Goal: Information Seeking & Learning: Learn about a topic

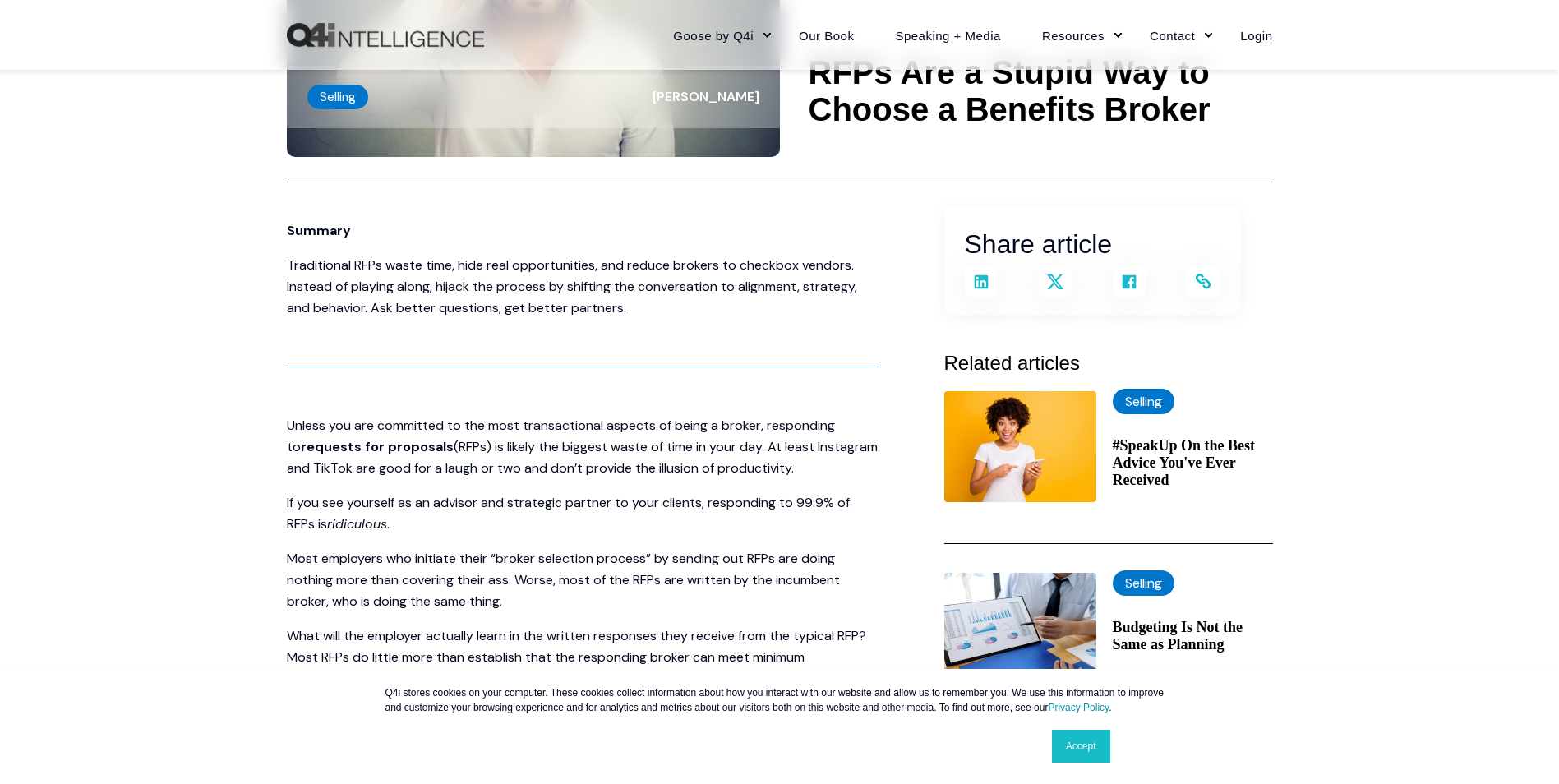
scroll to position [247, 0]
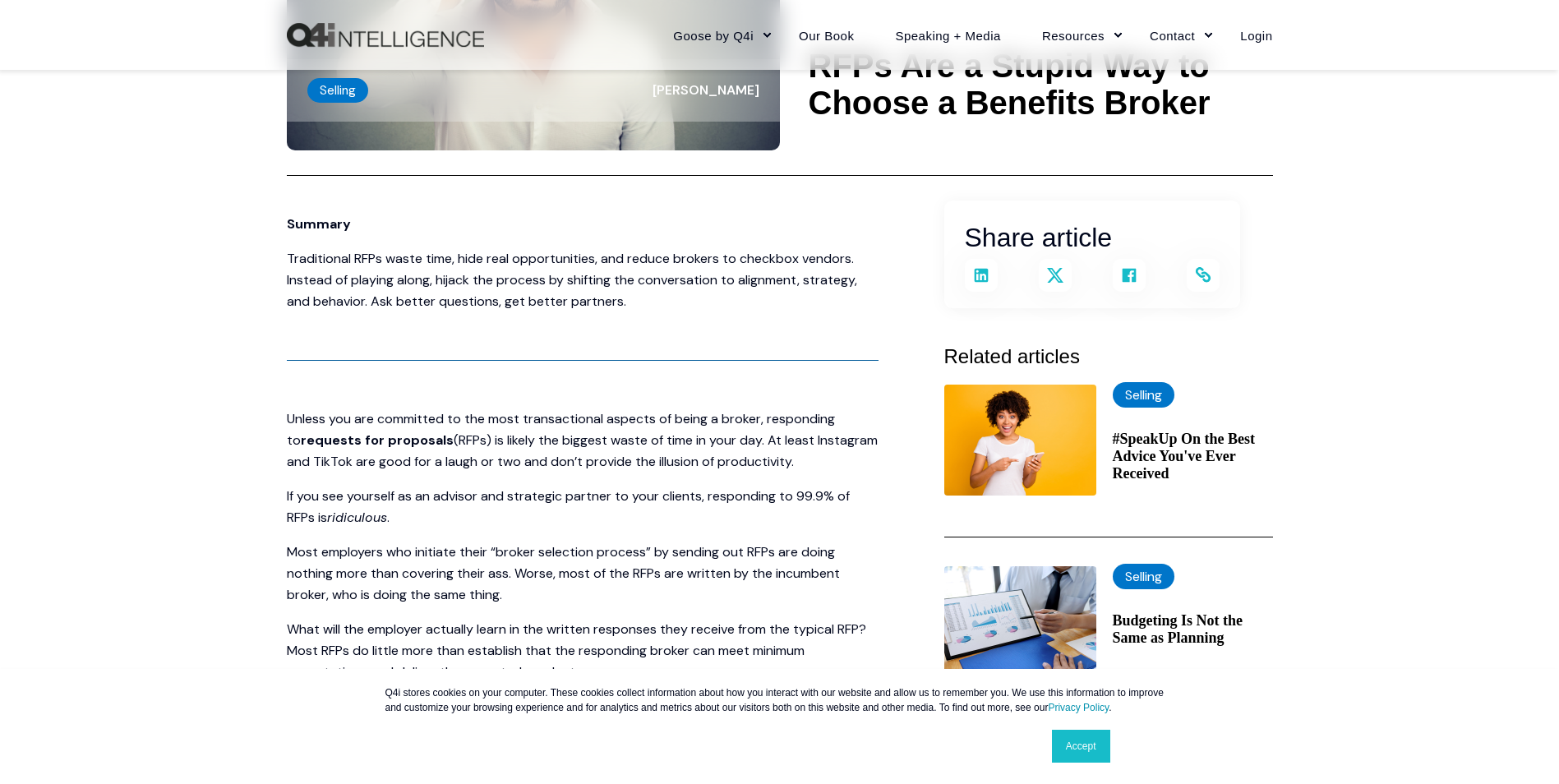
click at [700, 292] on p "Traditional RFPs waste time, hide real opportunities, and reduce brokers to che…" at bounding box center [582, 280] width 592 height 64
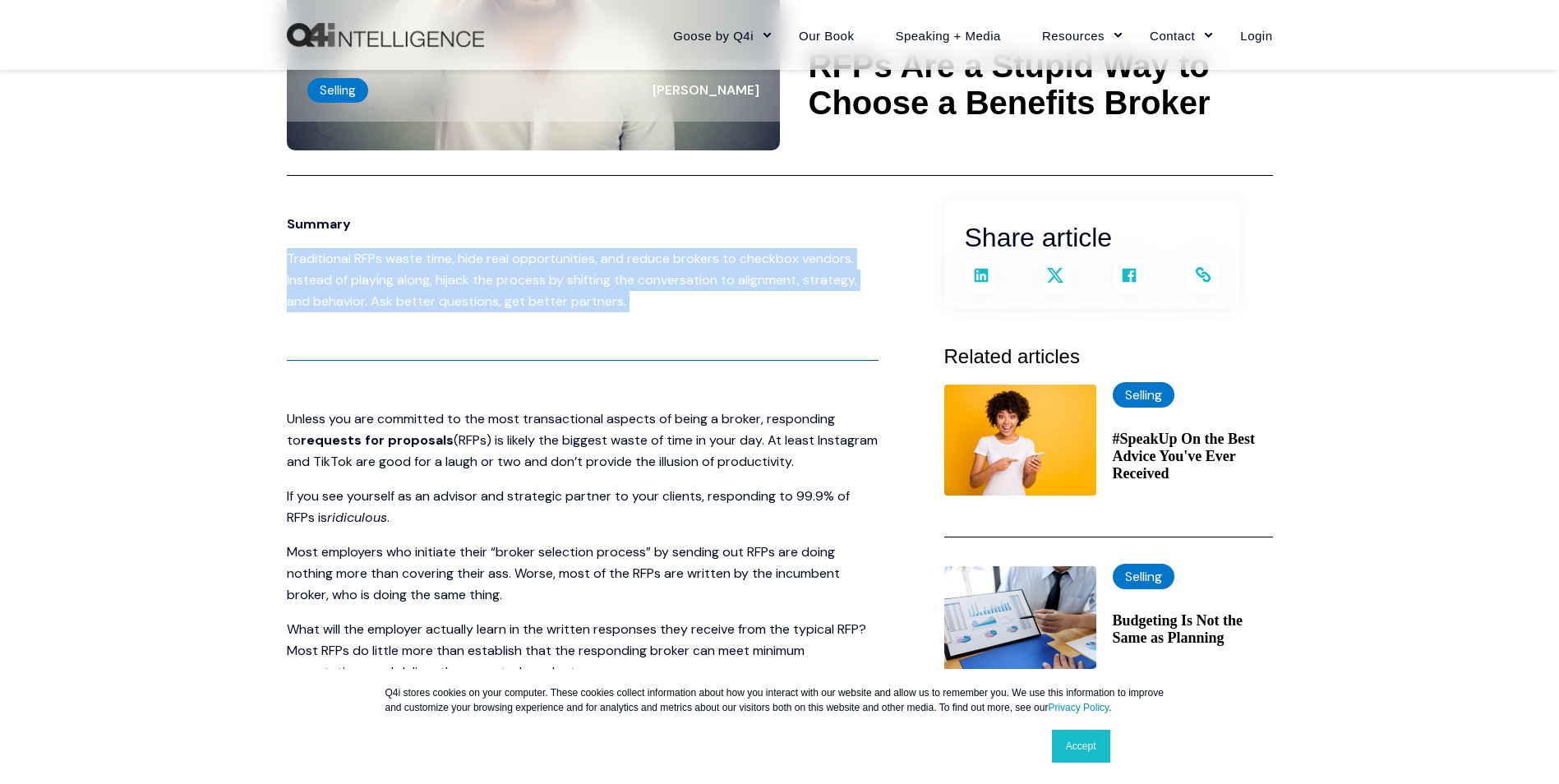
click at [700, 292] on p "Traditional RFPs waste time, hide real opportunities, and reduce brokers to che…" at bounding box center [582, 280] width 592 height 64
drag, startPoint x: 700, startPoint y: 292, endPoint x: 612, endPoint y: 289, distance: 88.1
click at [612, 289] on p "Traditional RFPs waste time, hide real opportunities, and reduce brokers to che…" at bounding box center [582, 280] width 592 height 64
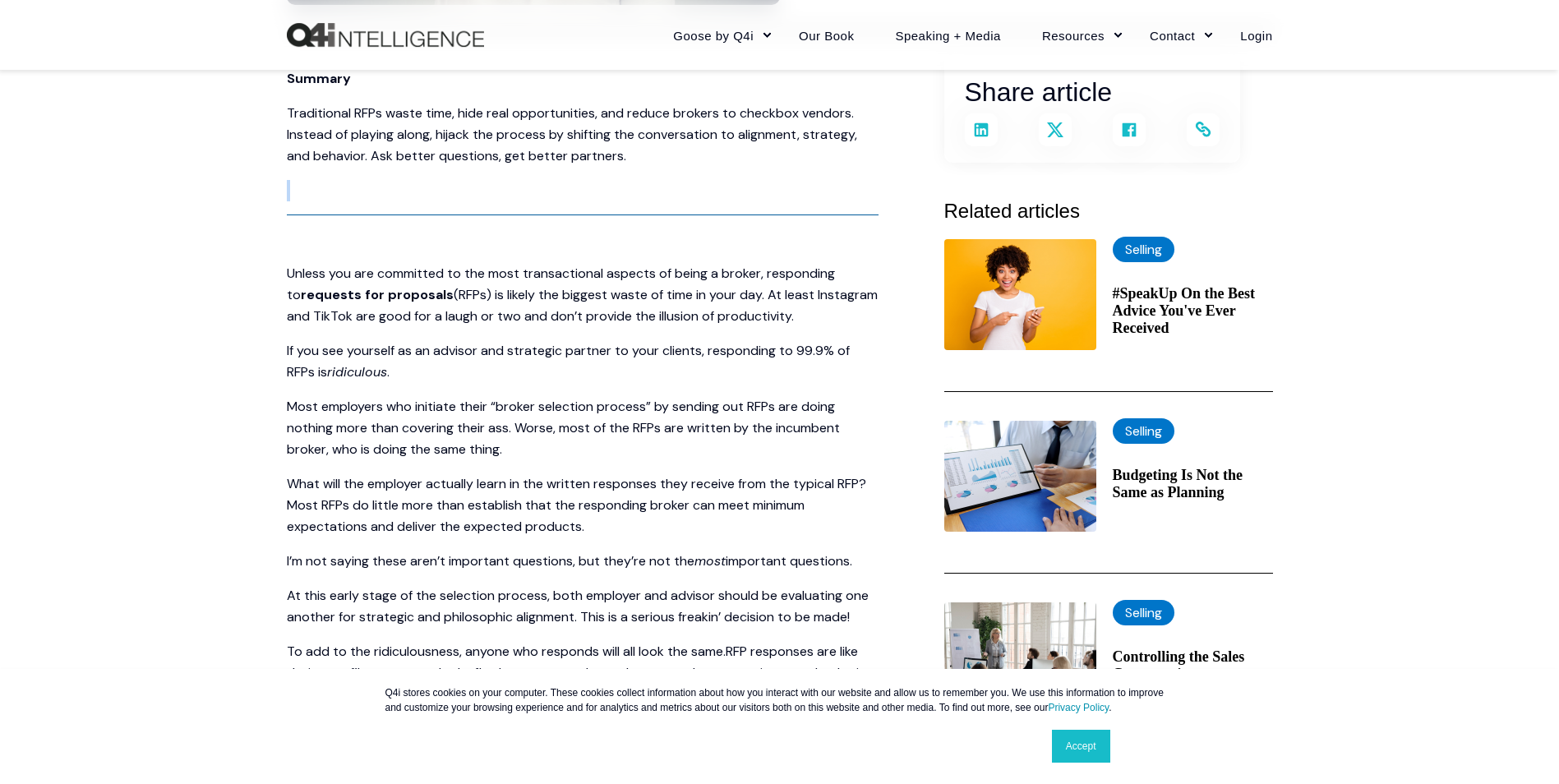
scroll to position [411, 0]
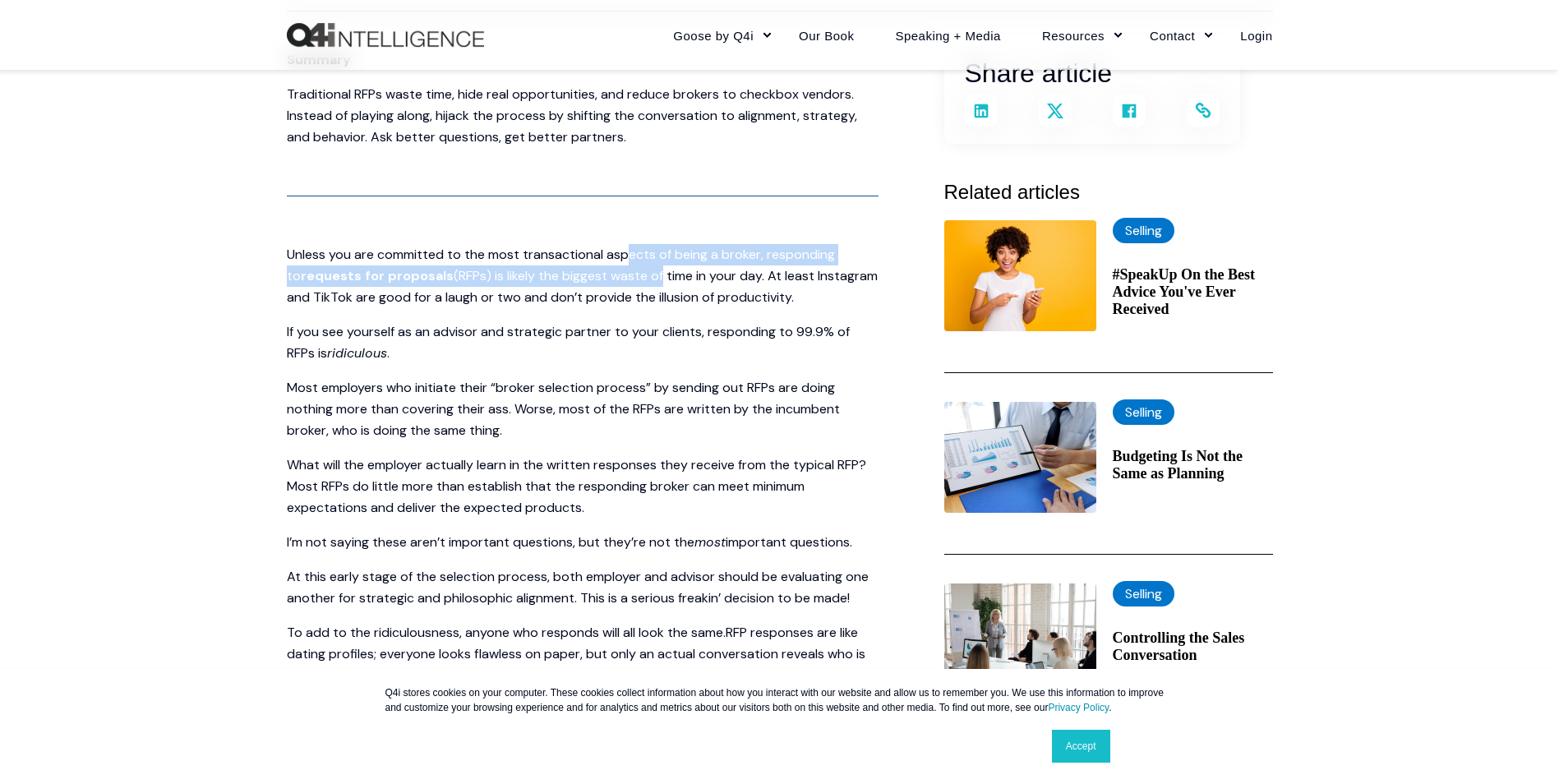
drag, startPoint x: 627, startPoint y: 251, endPoint x: 643, endPoint y: 279, distance: 32.2
click at [643, 279] on p "Unless you are committed to the most transactional aspects of being a broker, r…" at bounding box center [582, 276] width 592 height 64
click at [644, 280] on span "(RFPs) is likely the biggest waste of time in your day. At least Instagram and …" at bounding box center [582, 287] width 591 height 38
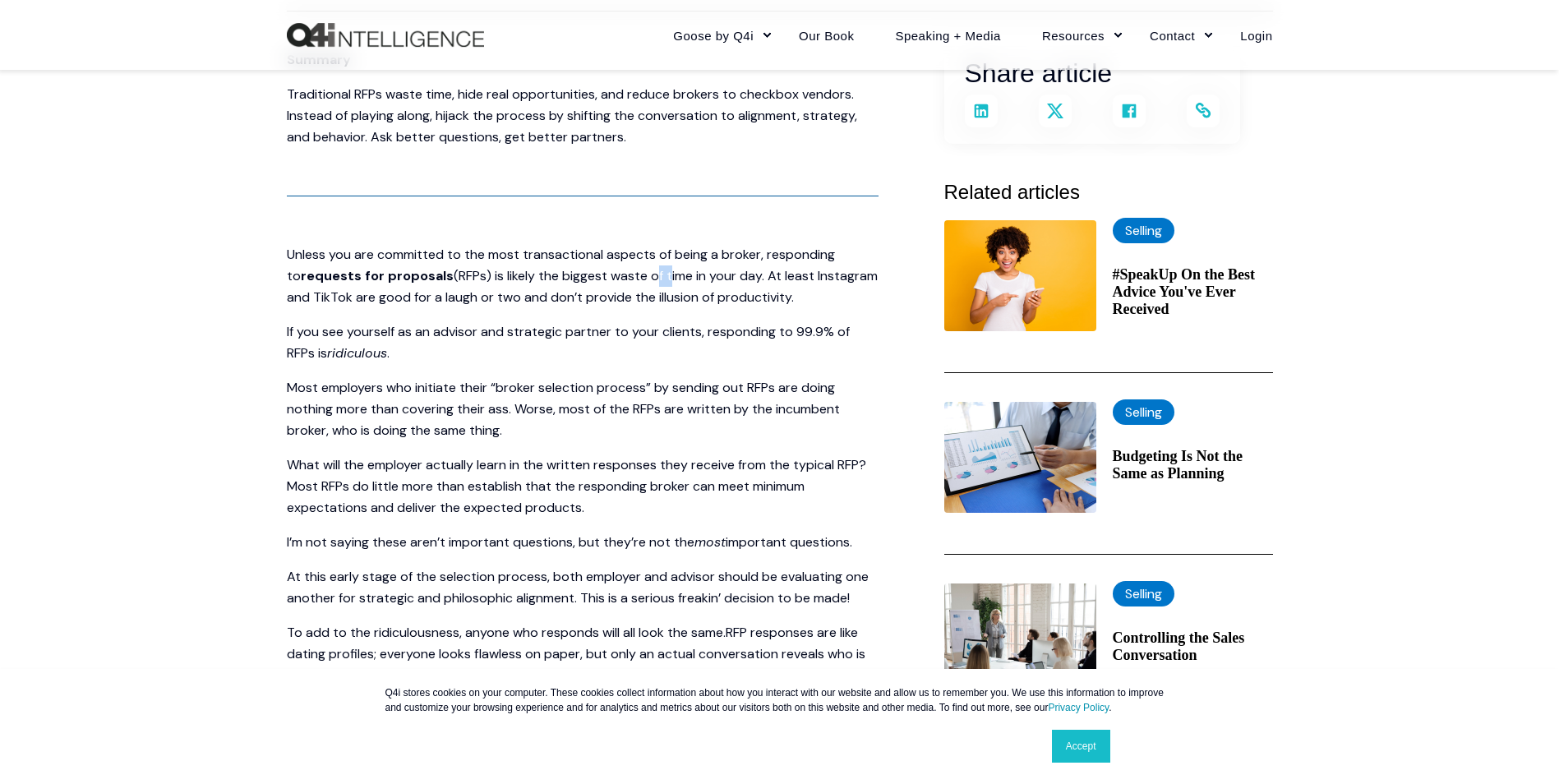
click at [644, 280] on span "(RFPs) is likely the biggest waste of time in your day. At least Instagram and …" at bounding box center [582, 287] width 591 height 38
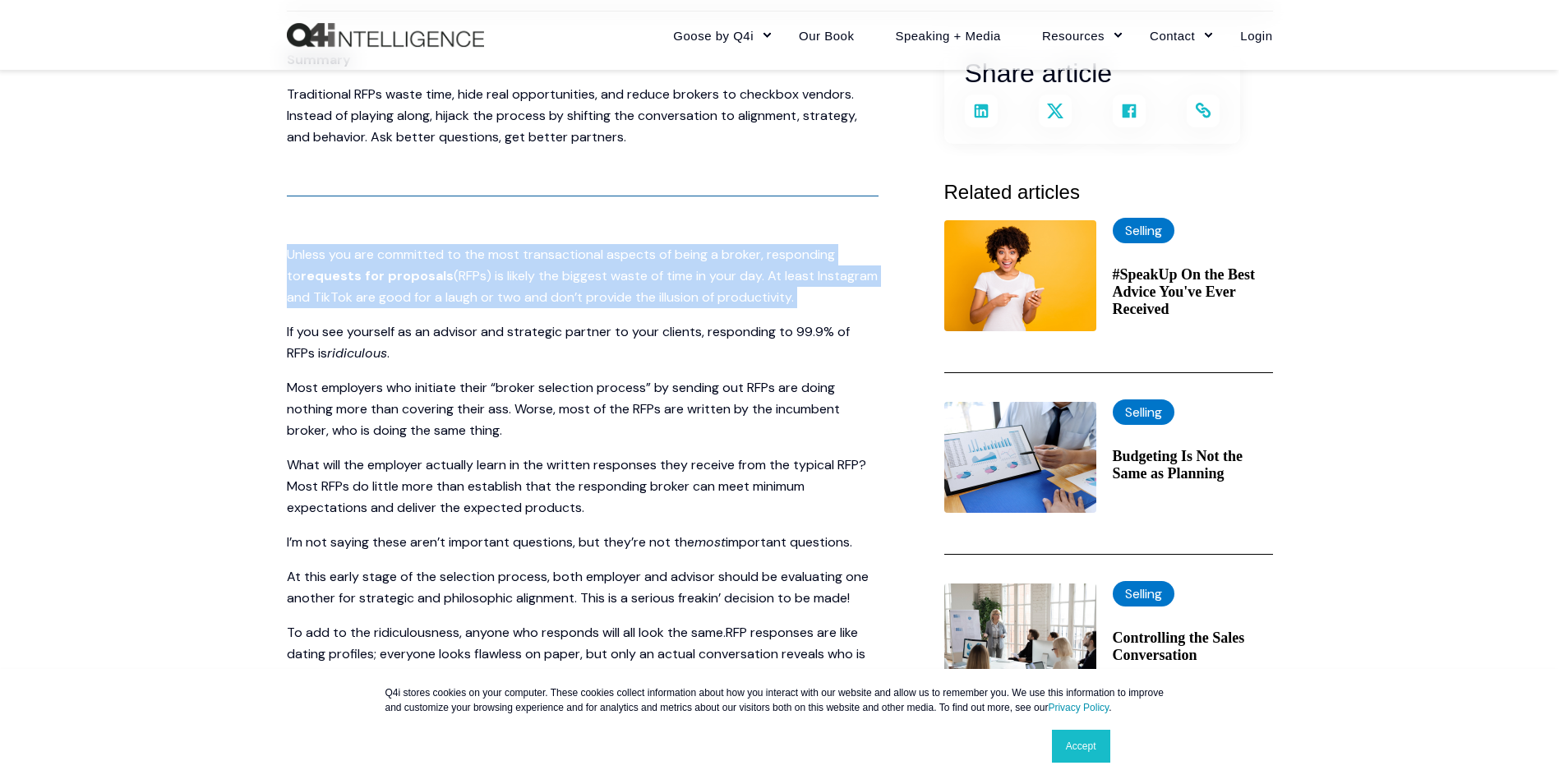
click at [644, 280] on span "(RFPs) is likely the biggest waste of time in your day. At least Instagram and …" at bounding box center [582, 287] width 591 height 38
drag, startPoint x: 644, startPoint y: 280, endPoint x: 573, endPoint y: 304, distance: 74.9
click at [573, 304] on span "(RFPs) is likely the biggest waste of time in your day. At least Instagram and …" at bounding box center [582, 287] width 591 height 38
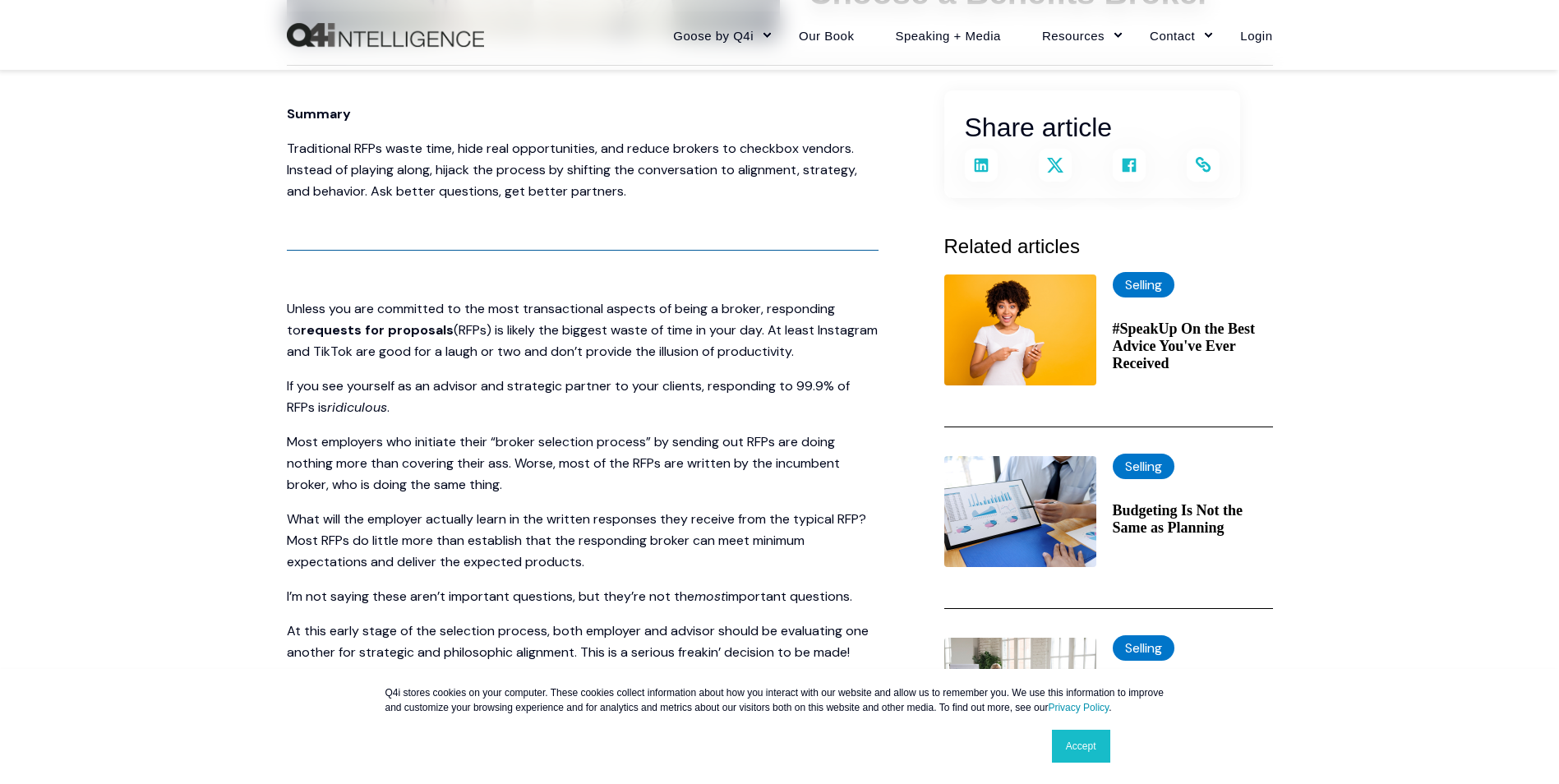
scroll to position [329, 0]
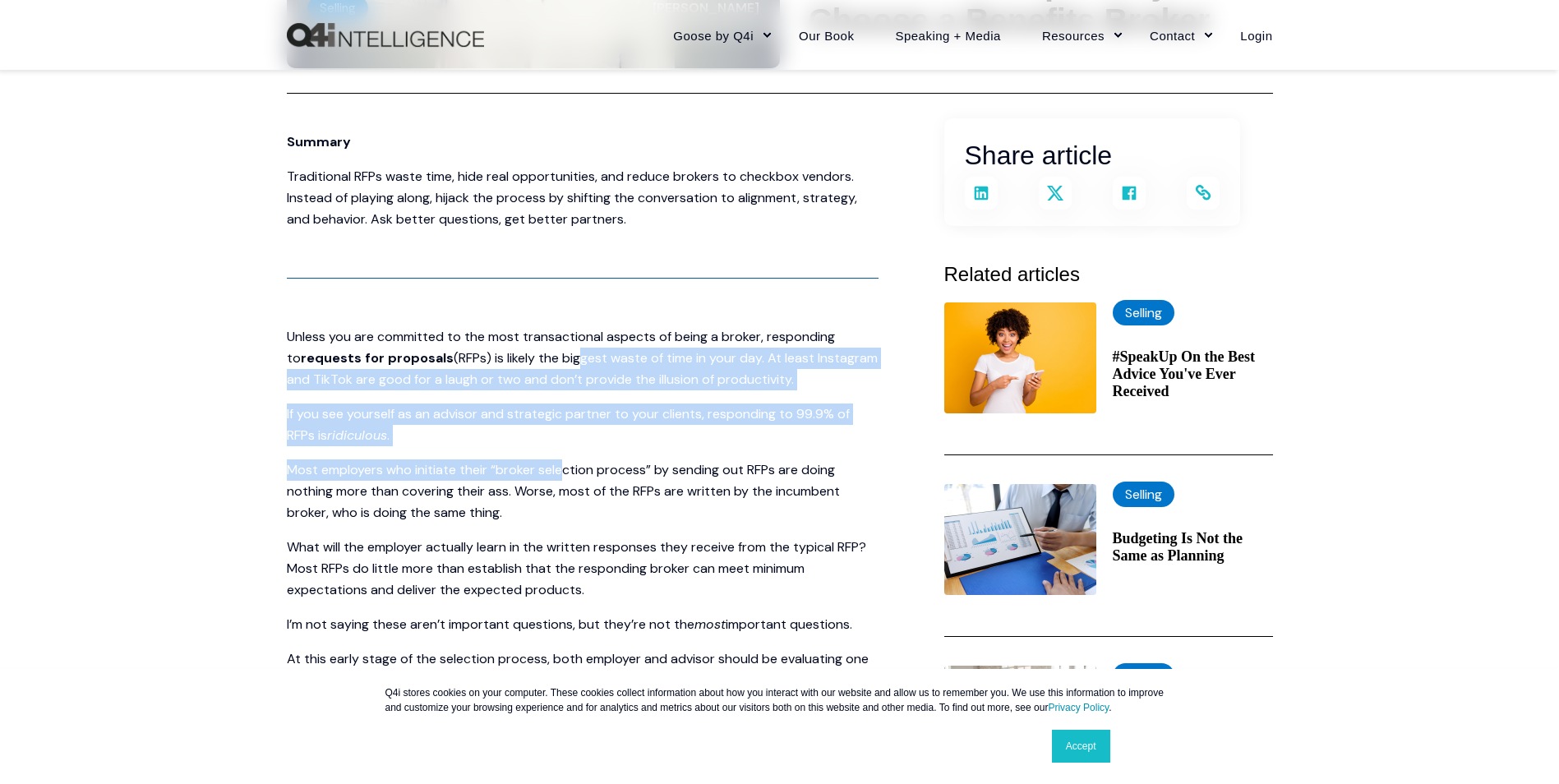
drag, startPoint x: 562, startPoint y: 359, endPoint x: 564, endPoint y: 454, distance: 95.0
drag, startPoint x: 564, startPoint y: 454, endPoint x: 358, endPoint y: 462, distance: 206.2
click at [358, 462] on span "Most employers who initiate their “broker selection process” by sending out RFP…" at bounding box center [563, 491] width 553 height 60
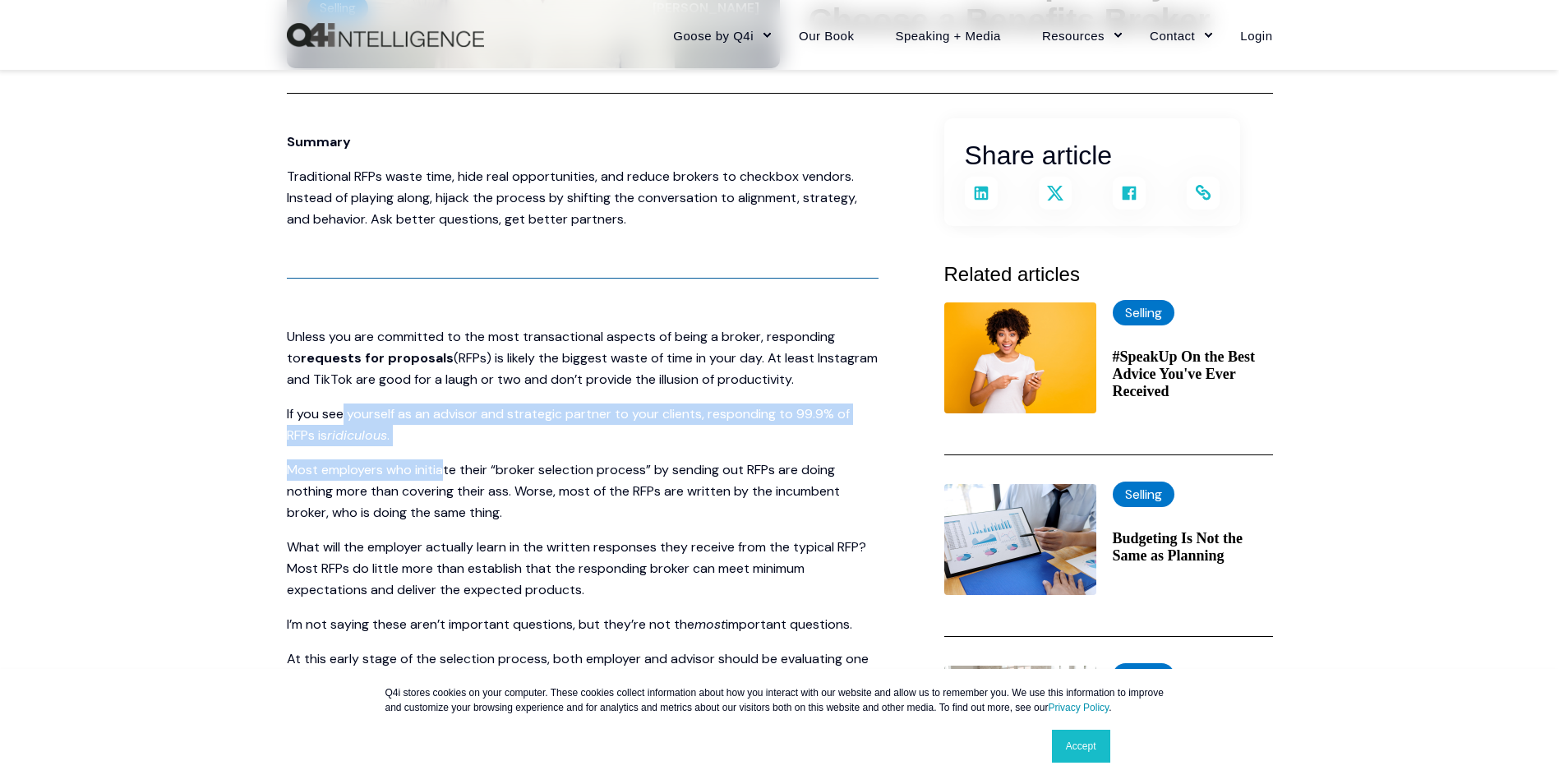
drag, startPoint x: 342, startPoint y: 417, endPoint x: 519, endPoint y: 453, distance: 180.6
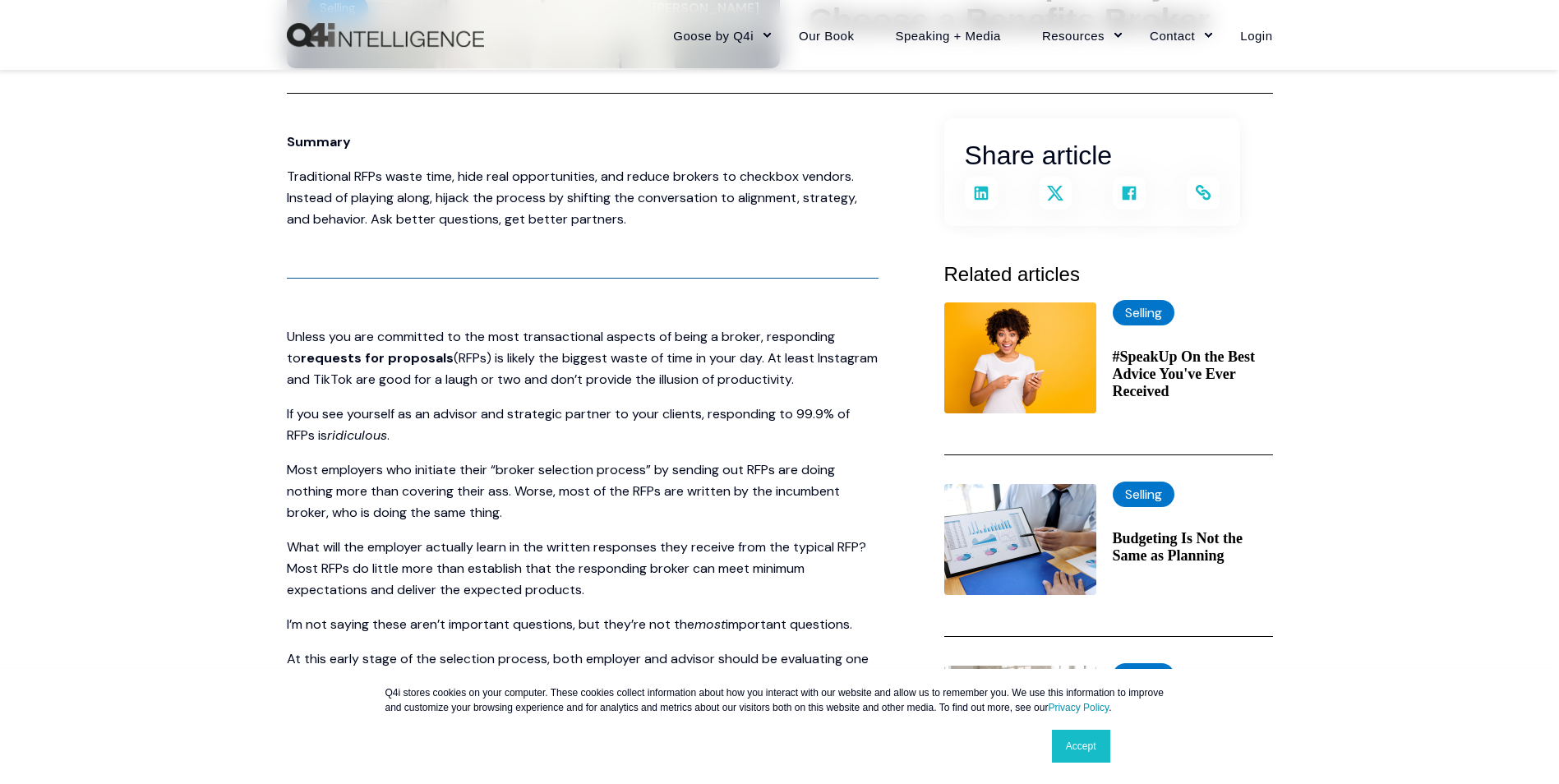
drag, startPoint x: 519, startPoint y: 453, endPoint x: 449, endPoint y: 482, distance: 75.8
click at [449, 482] on span "Most employers who initiate their “broker selection process” by sending out RFP…" at bounding box center [563, 491] width 553 height 60
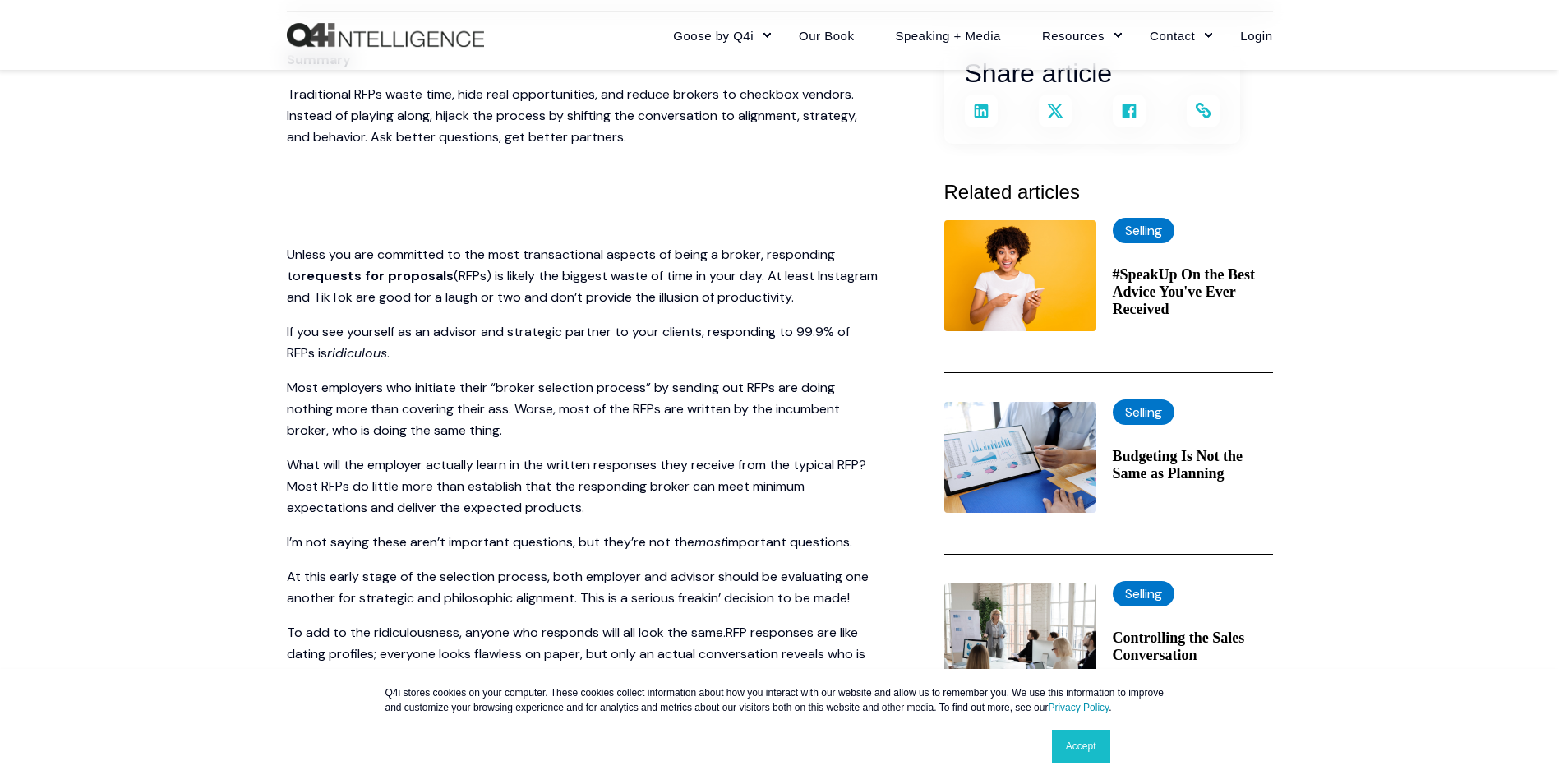
click at [1085, 761] on link "Accept" at bounding box center [1082, 746] width 58 height 32
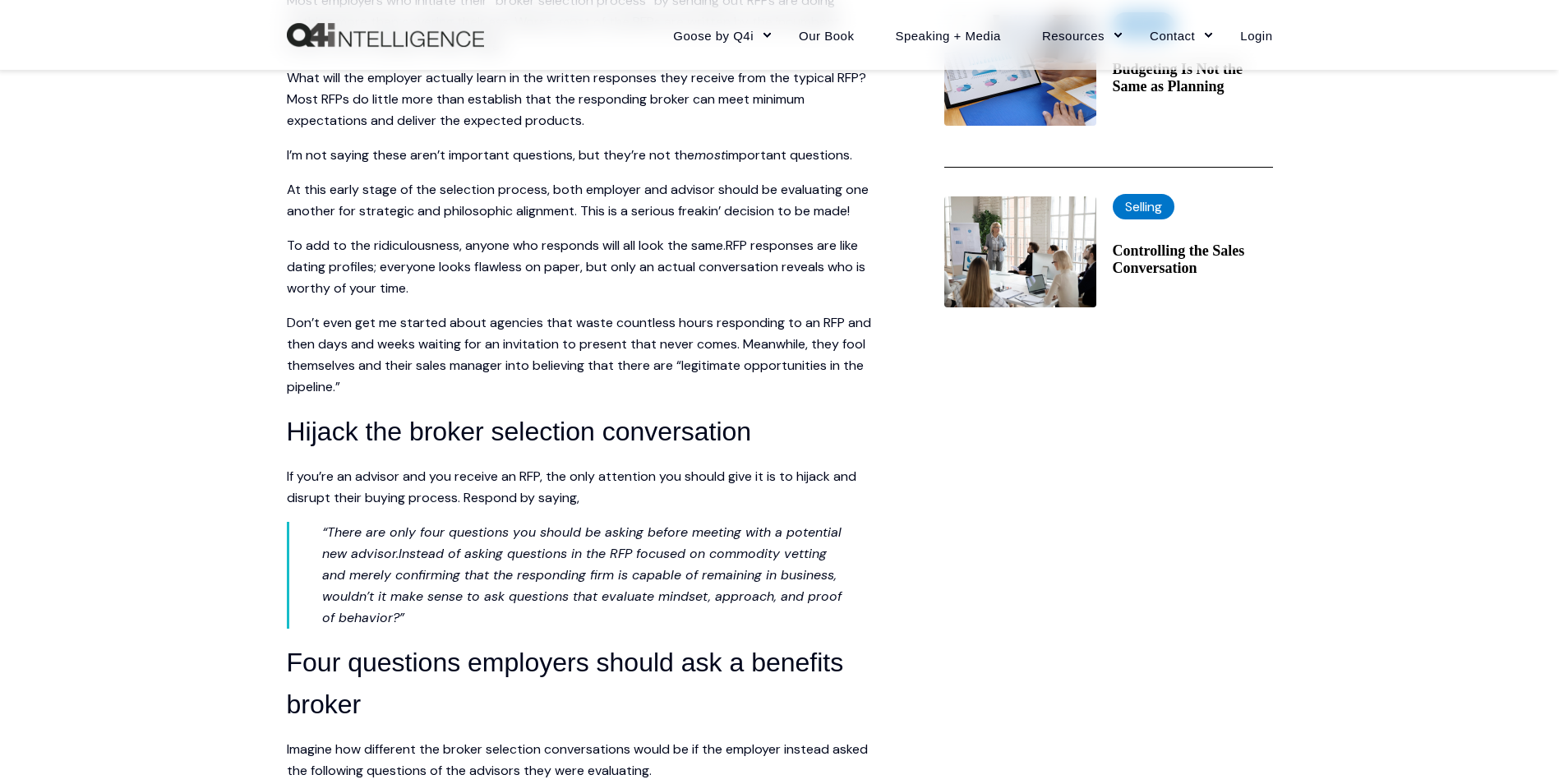
scroll to position [904, 0]
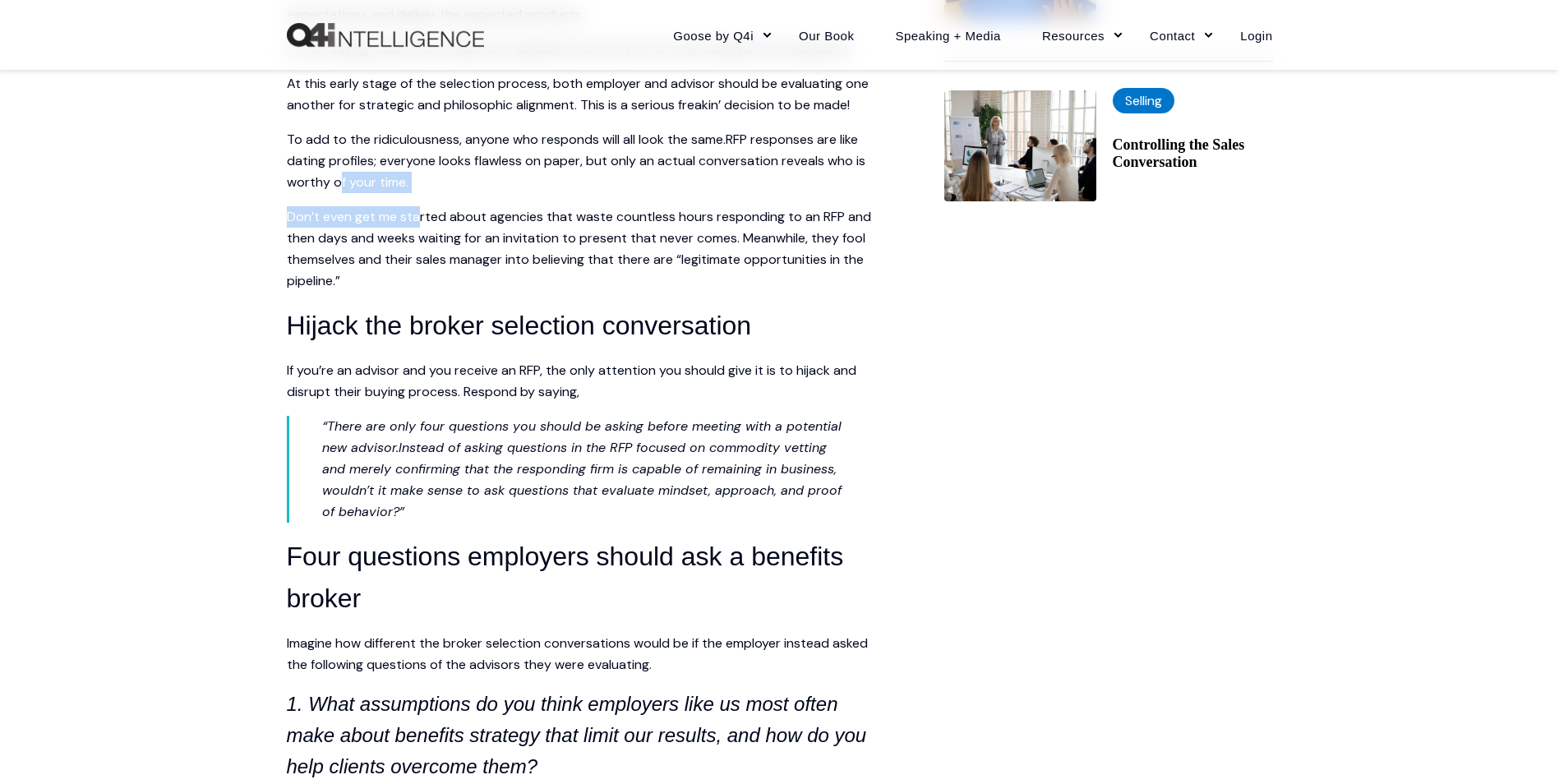
drag, startPoint x: 339, startPoint y: 174, endPoint x: 473, endPoint y: 202, distance: 136.9
drag, startPoint x: 473, startPoint y: 202, endPoint x: 463, endPoint y: 221, distance: 21.5
click at [463, 221] on span "Don’t even get me started about agencies that waste countless hours responding …" at bounding box center [578, 249] width 584 height 82
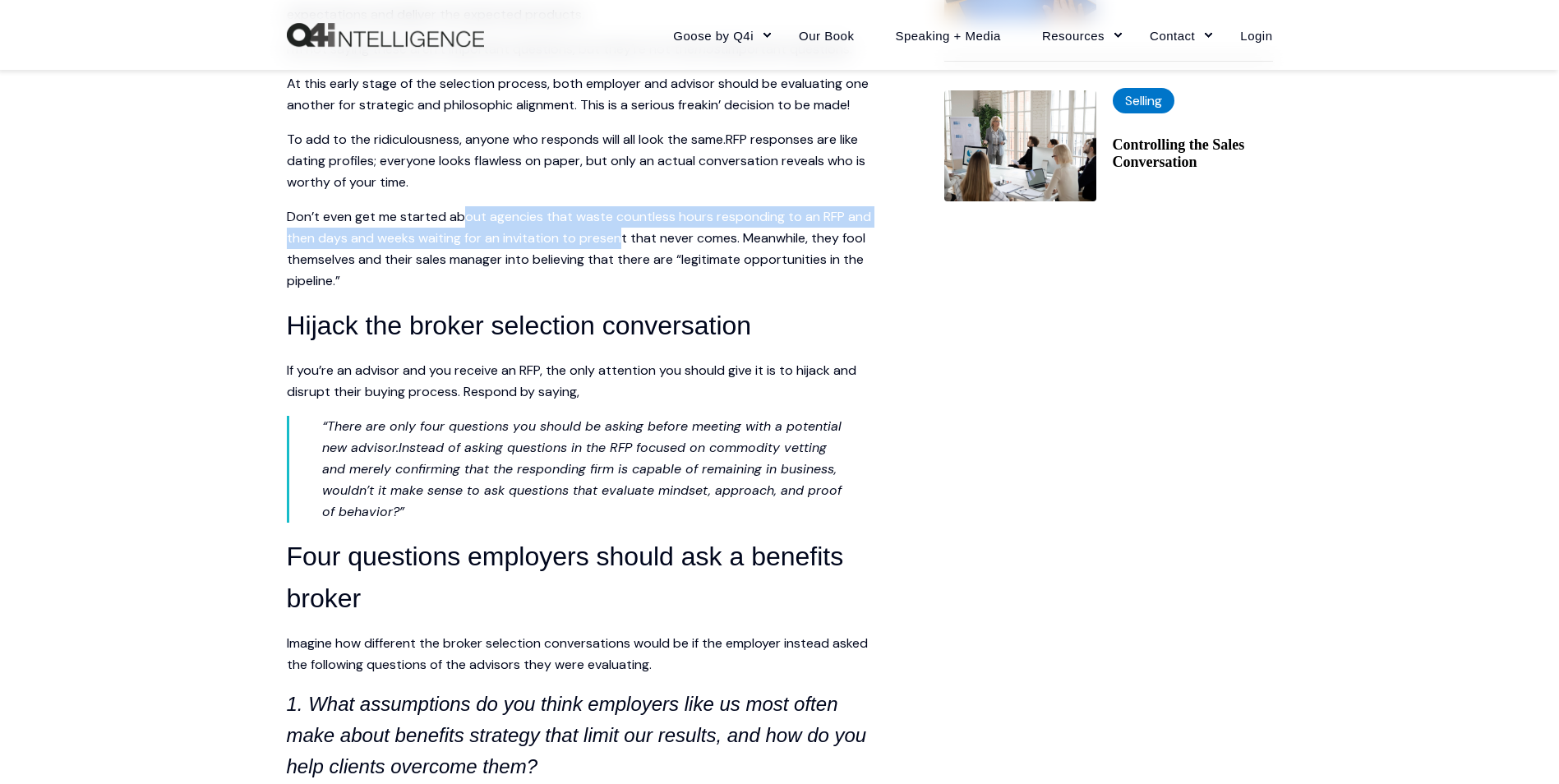
drag, startPoint x: 463, startPoint y: 221, endPoint x: 665, endPoint y: 242, distance: 203.1
click at [665, 242] on span "Don’t even get me started about agencies that waste countless hours responding …" at bounding box center [578, 249] width 584 height 82
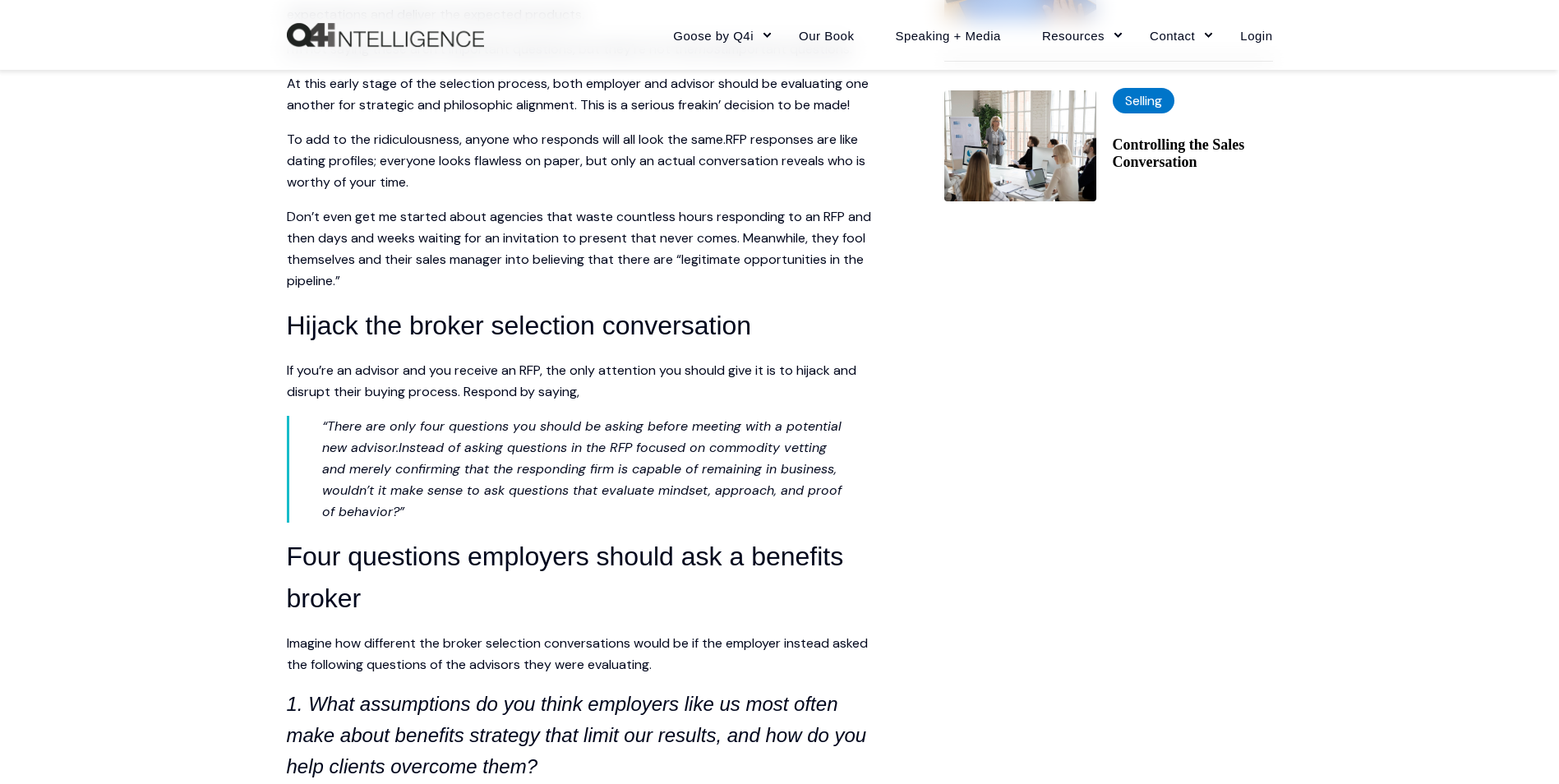
drag, startPoint x: 665, startPoint y: 242, endPoint x: 556, endPoint y: 252, distance: 109.5
click at [556, 252] on span "Don’t even get me started about agencies that waste countless hours responding …" at bounding box center [578, 249] width 584 height 82
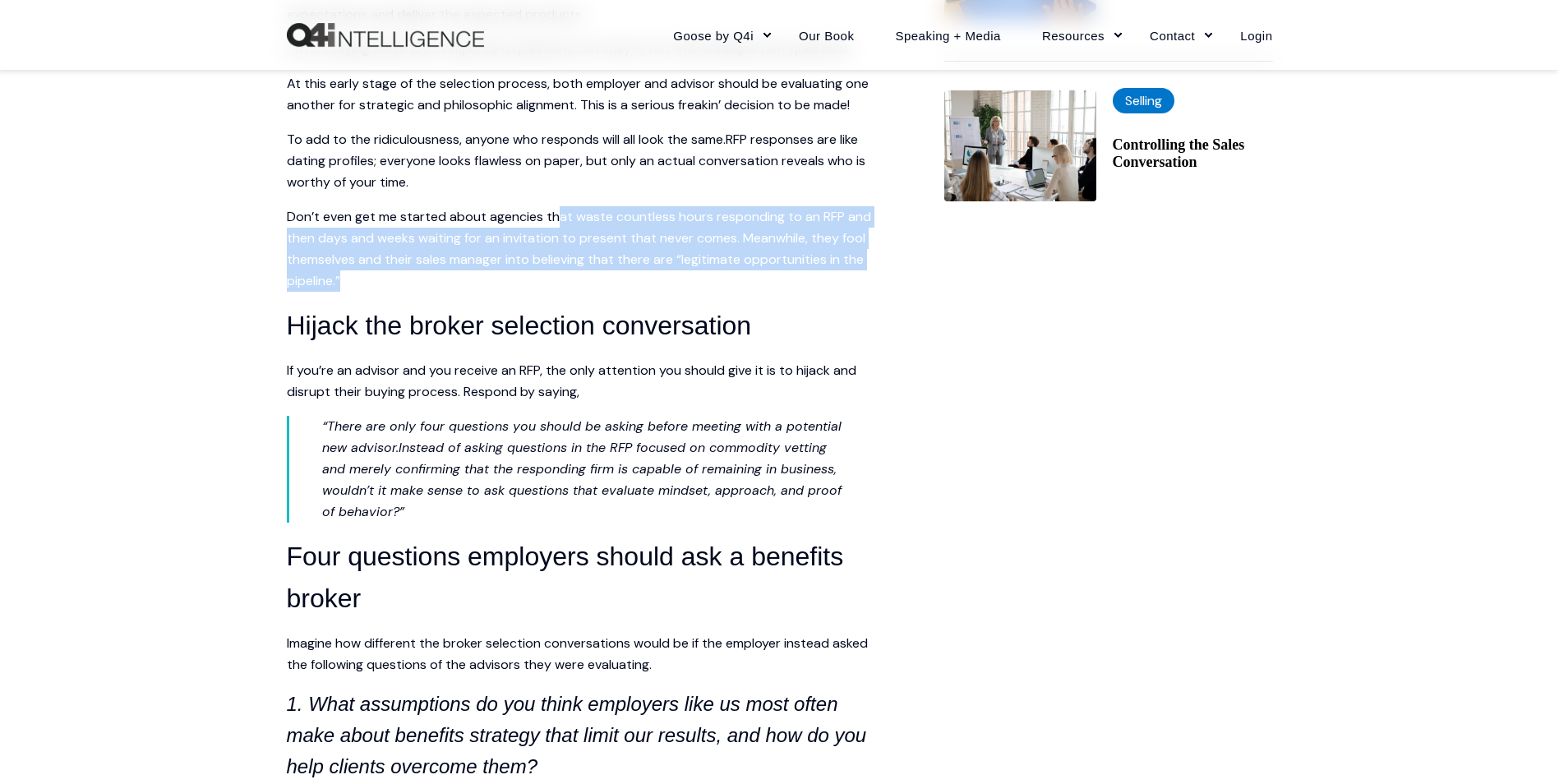
drag, startPoint x: 561, startPoint y: 214, endPoint x: 773, endPoint y: 280, distance: 222.0
click at [773, 280] on p "Don’t even get me started about agencies that waste countless hours responding …" at bounding box center [582, 249] width 592 height 86
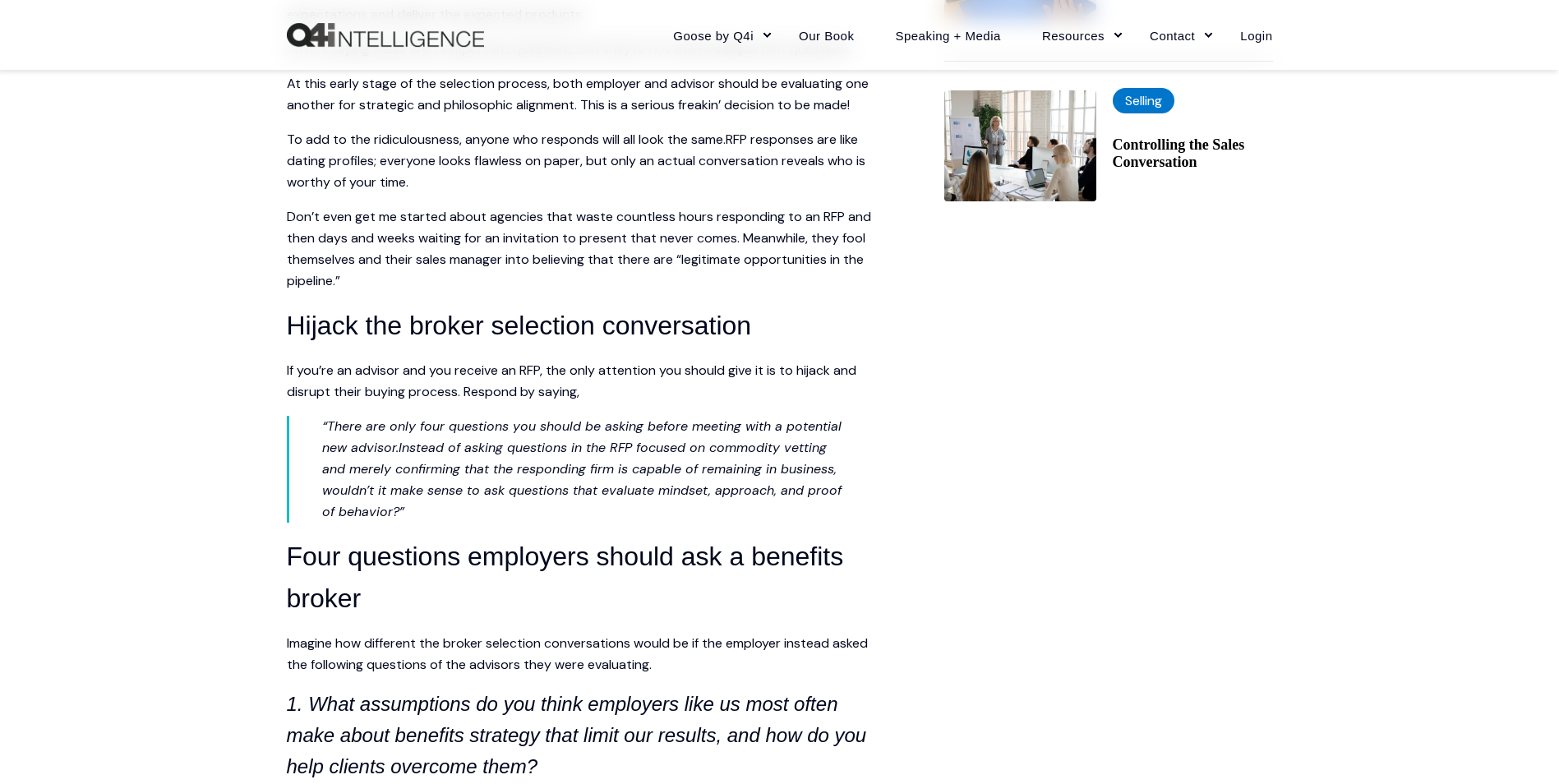
click at [402, 224] on span "Don’t even get me started about agencies that waste countless hours responding …" at bounding box center [578, 249] width 584 height 82
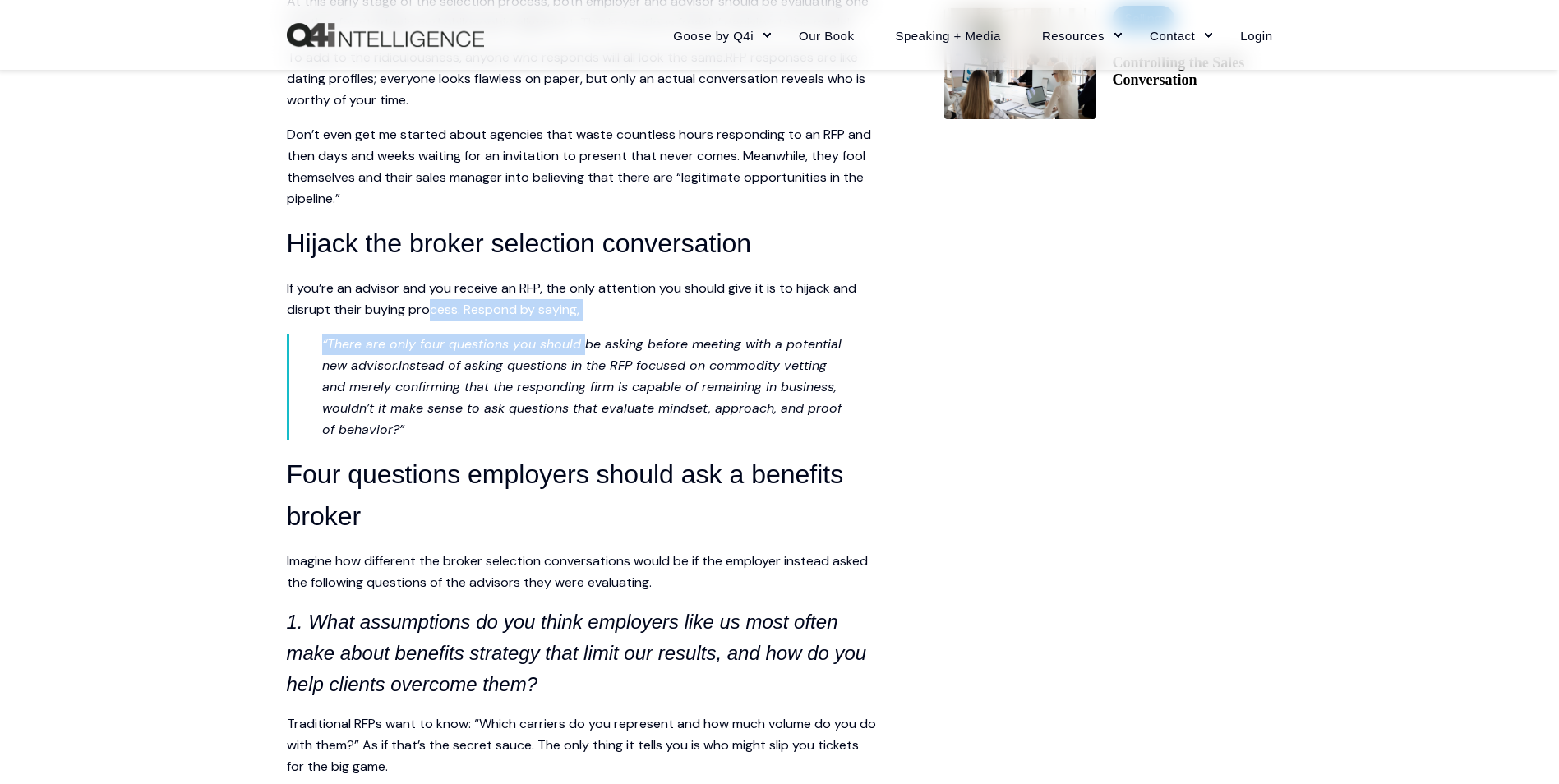
drag, startPoint x: 590, startPoint y: 331, endPoint x: 529, endPoint y: 372, distance: 73.5
click at [529, 372] on span "Instead of asking questions in the RFP focused on commodity vetting and merely …" at bounding box center [582, 397] width 519 height 82
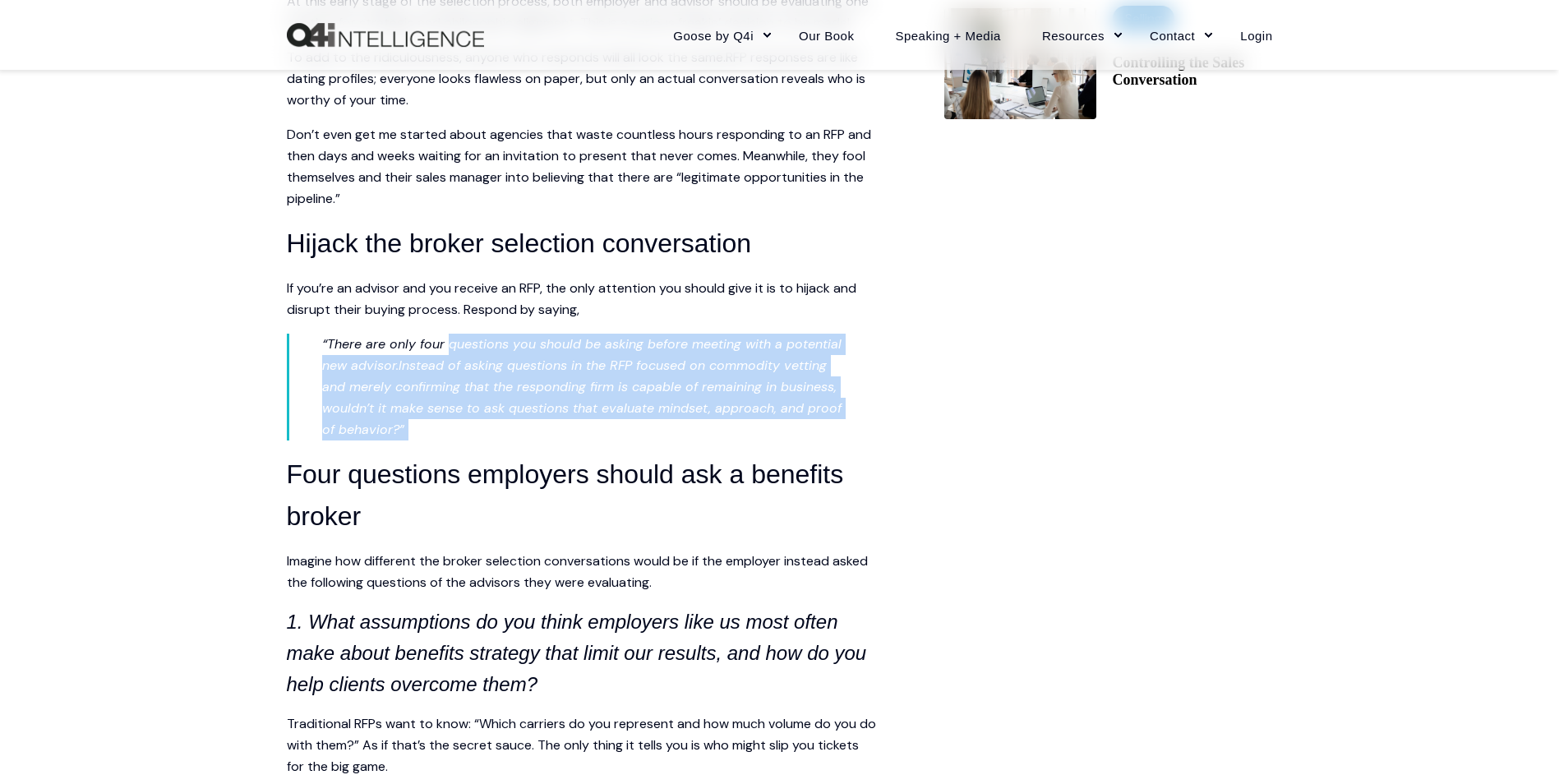
drag, startPoint x: 449, startPoint y: 336, endPoint x: 791, endPoint y: 423, distance: 352.9
click at [791, 423] on p "“There are only four questions you should be asking before meeting with a poten…" at bounding box center [584, 387] width 523 height 107
click at [577, 376] on p "“There are only four questions you should be asking before meeting with a poten…" at bounding box center [584, 387] width 523 height 107
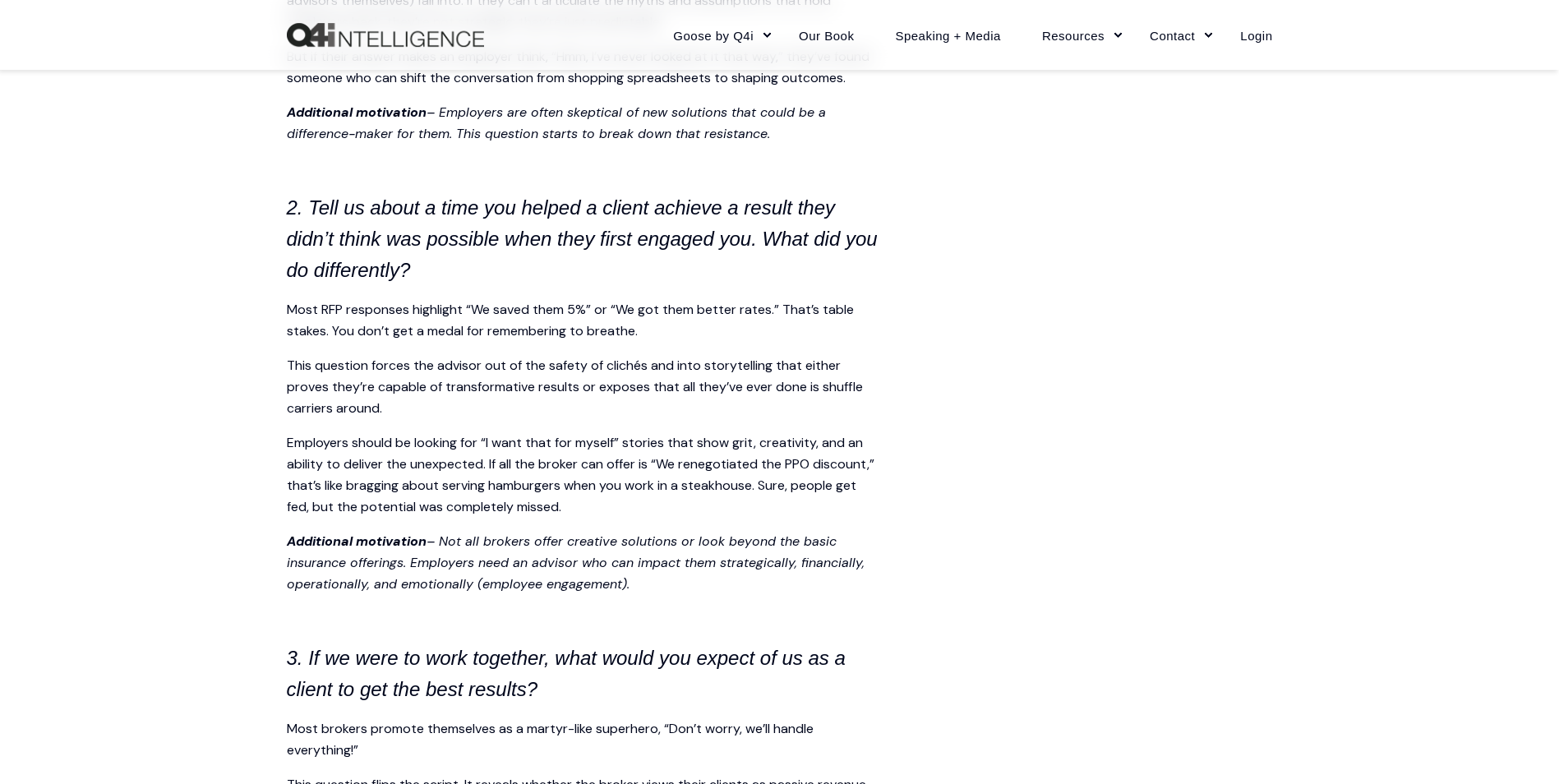
scroll to position [1890, 0]
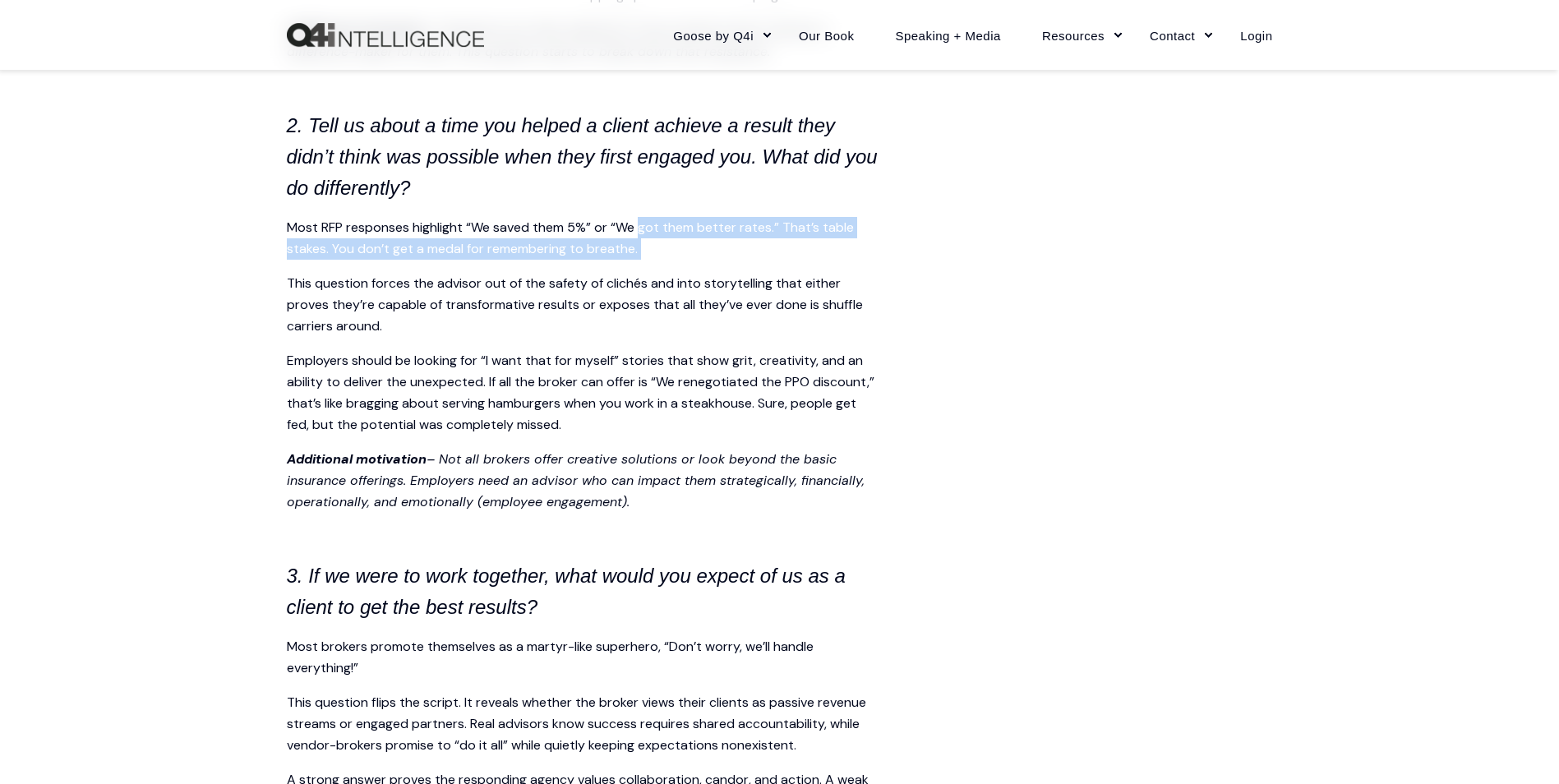
drag, startPoint x: 641, startPoint y: 225, endPoint x: 672, endPoint y: 259, distance: 46.0
click at [672, 259] on p "Most RFP responses highlight “We saved them 5%” or “We got them better rates.” …" at bounding box center [582, 237] width 592 height 42
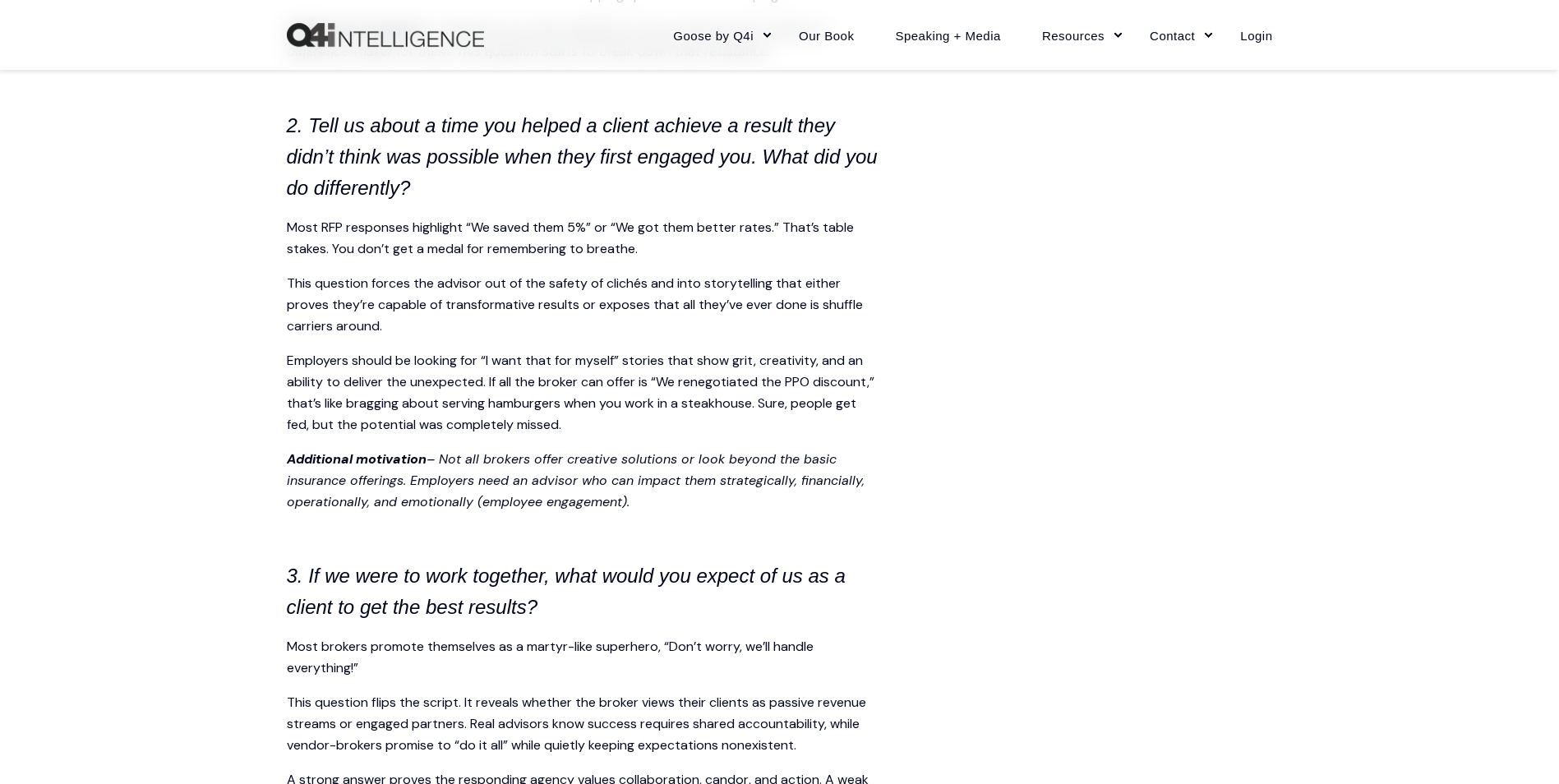
click at [586, 282] on span "This question forces the advisor out of the safety of clichés and into storytel…" at bounding box center [575, 304] width 577 height 60
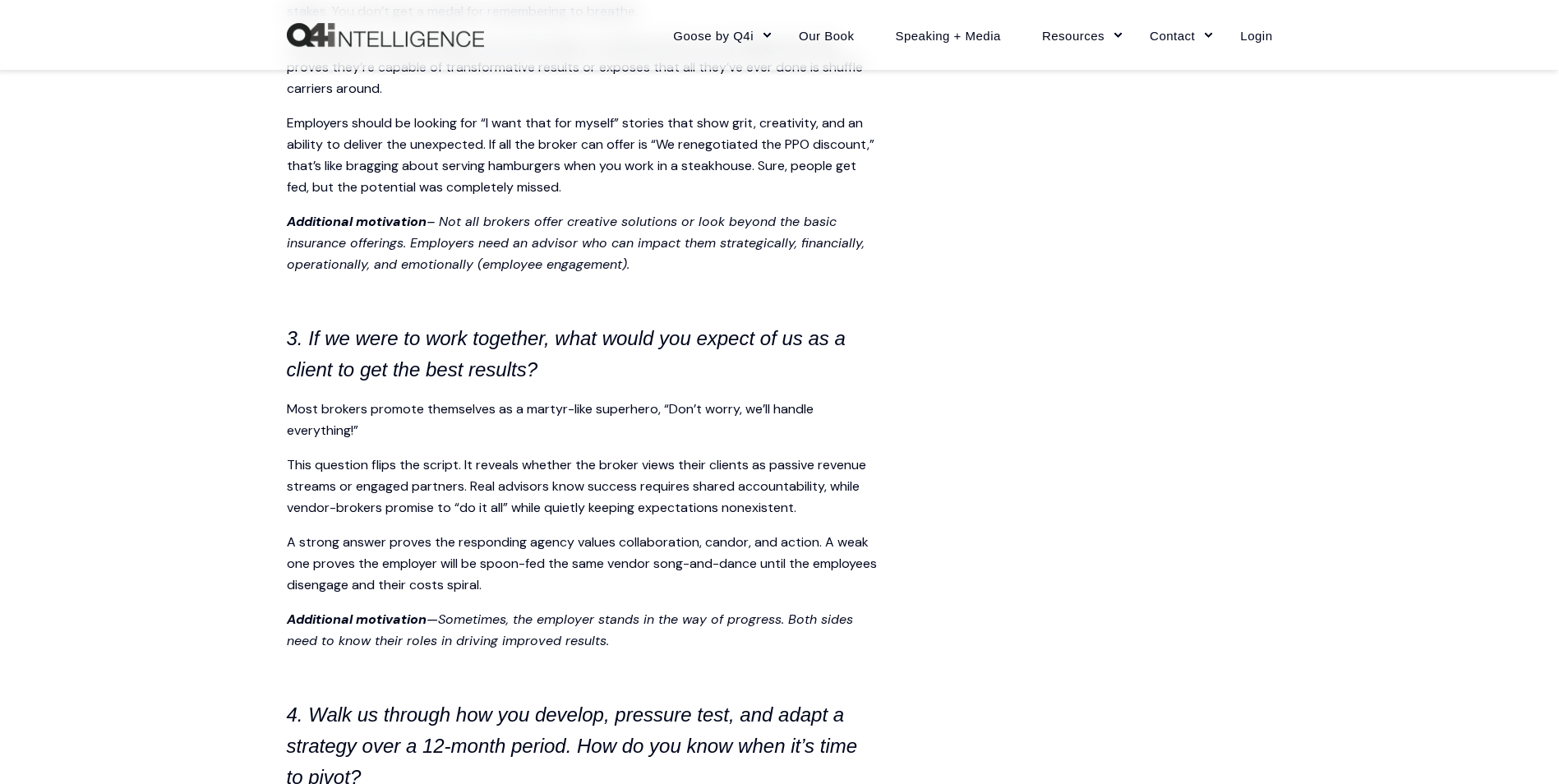
scroll to position [2137, 0]
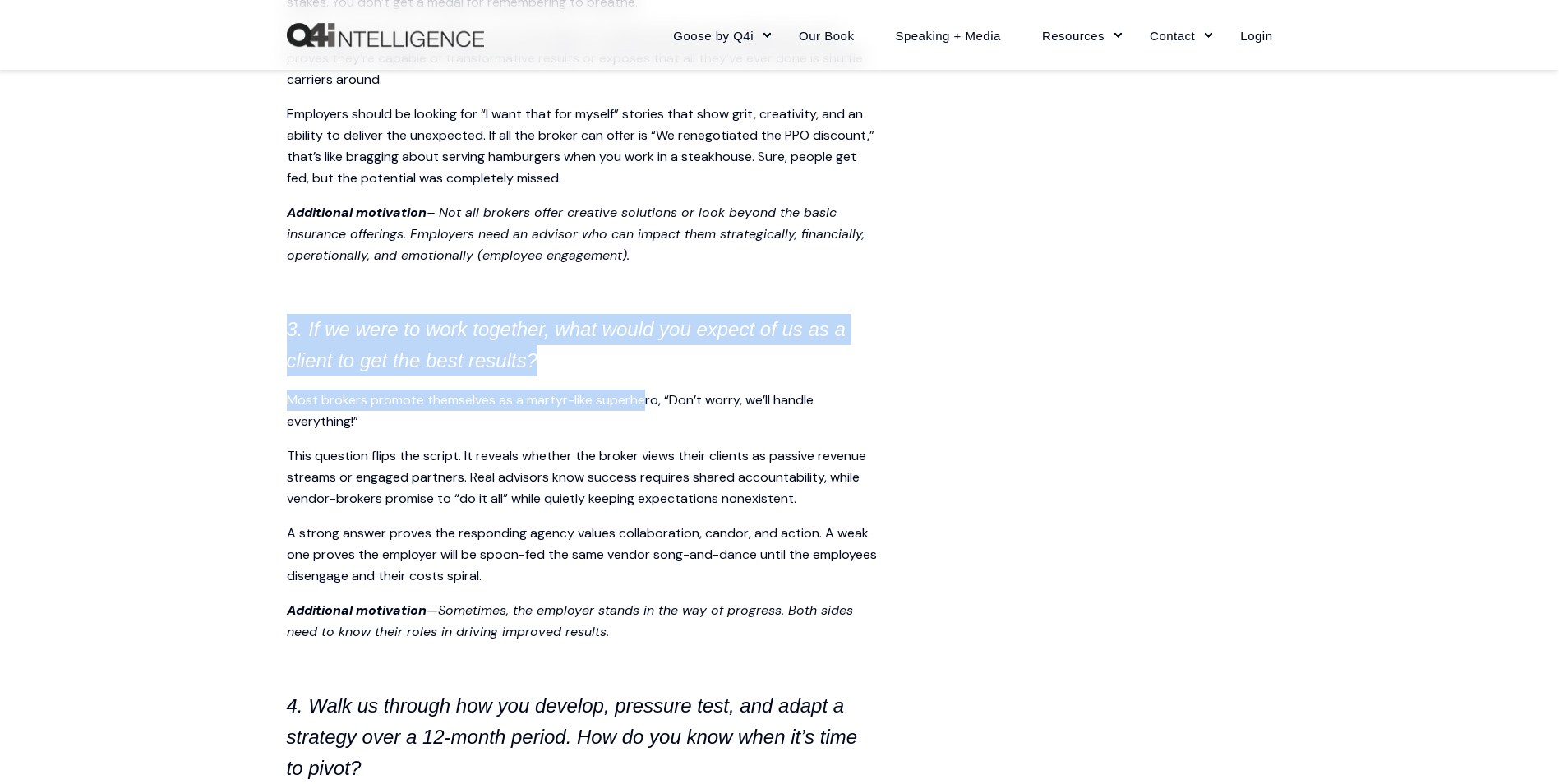
drag, startPoint x: 491, startPoint y: 295, endPoint x: 673, endPoint y: 407, distance: 213.7
click at [673, 407] on span "Summary Traditional RFPs waste time, hide real opportunities, and reduce broker…" at bounding box center [582, 100] width 592 height 3553
click at [511, 377] on h4 "3. If we were to work together, what would you expect of us as a client to get …" at bounding box center [582, 345] width 592 height 62
drag, startPoint x: 363, startPoint y: 288, endPoint x: 632, endPoint y: 407, distance: 294.1
click at [632, 407] on span "Summary Traditional RFPs waste time, hide real opportunities, and reduce broker…" at bounding box center [582, 100] width 592 height 3553
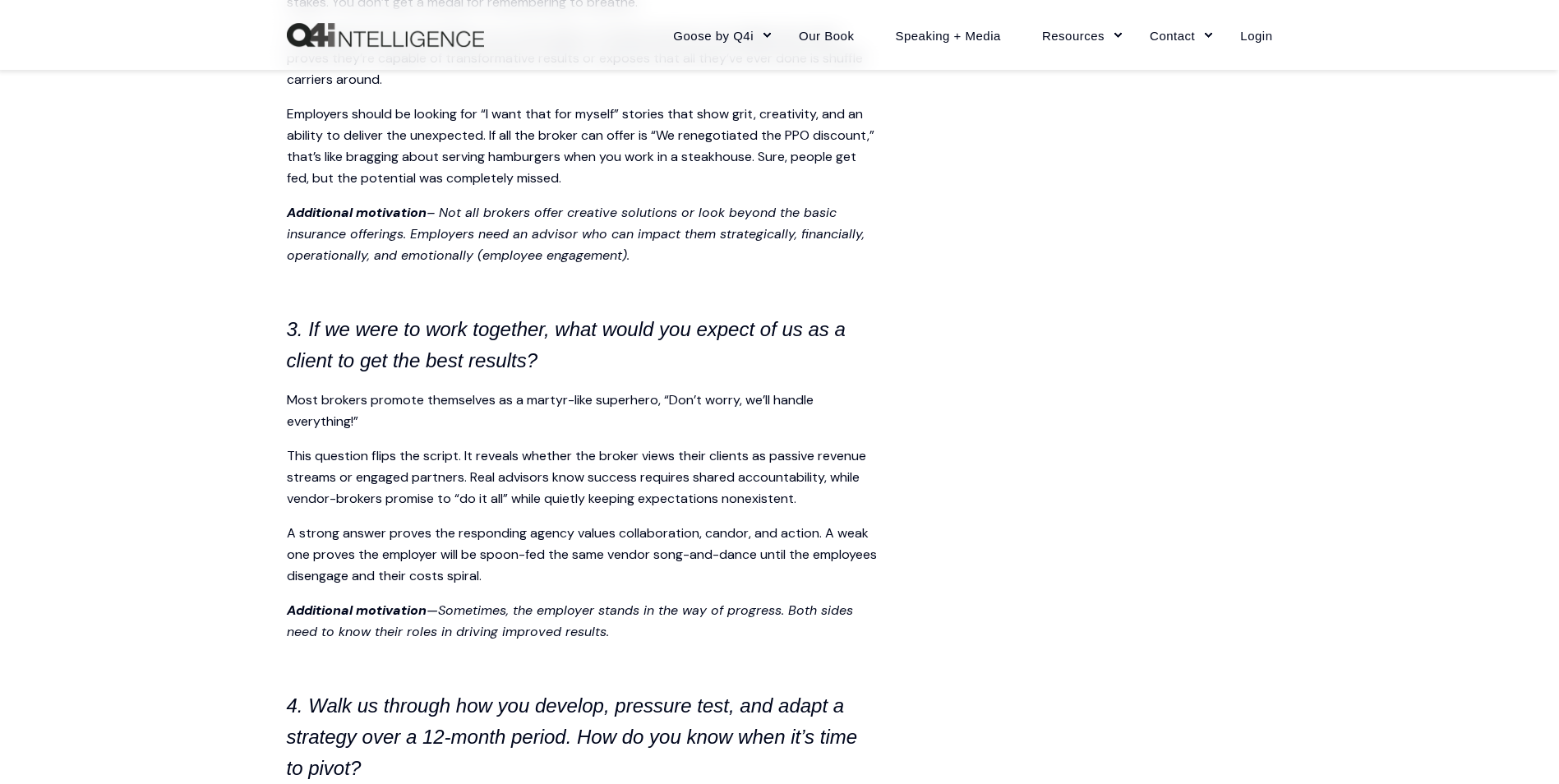
drag, startPoint x: 632, startPoint y: 407, endPoint x: 479, endPoint y: 430, distance: 154.7
click at [482, 430] on p "Most brokers promote themselves as a martyr-like superhero, “Don’t worry, we’ll…" at bounding box center [582, 411] width 592 height 42
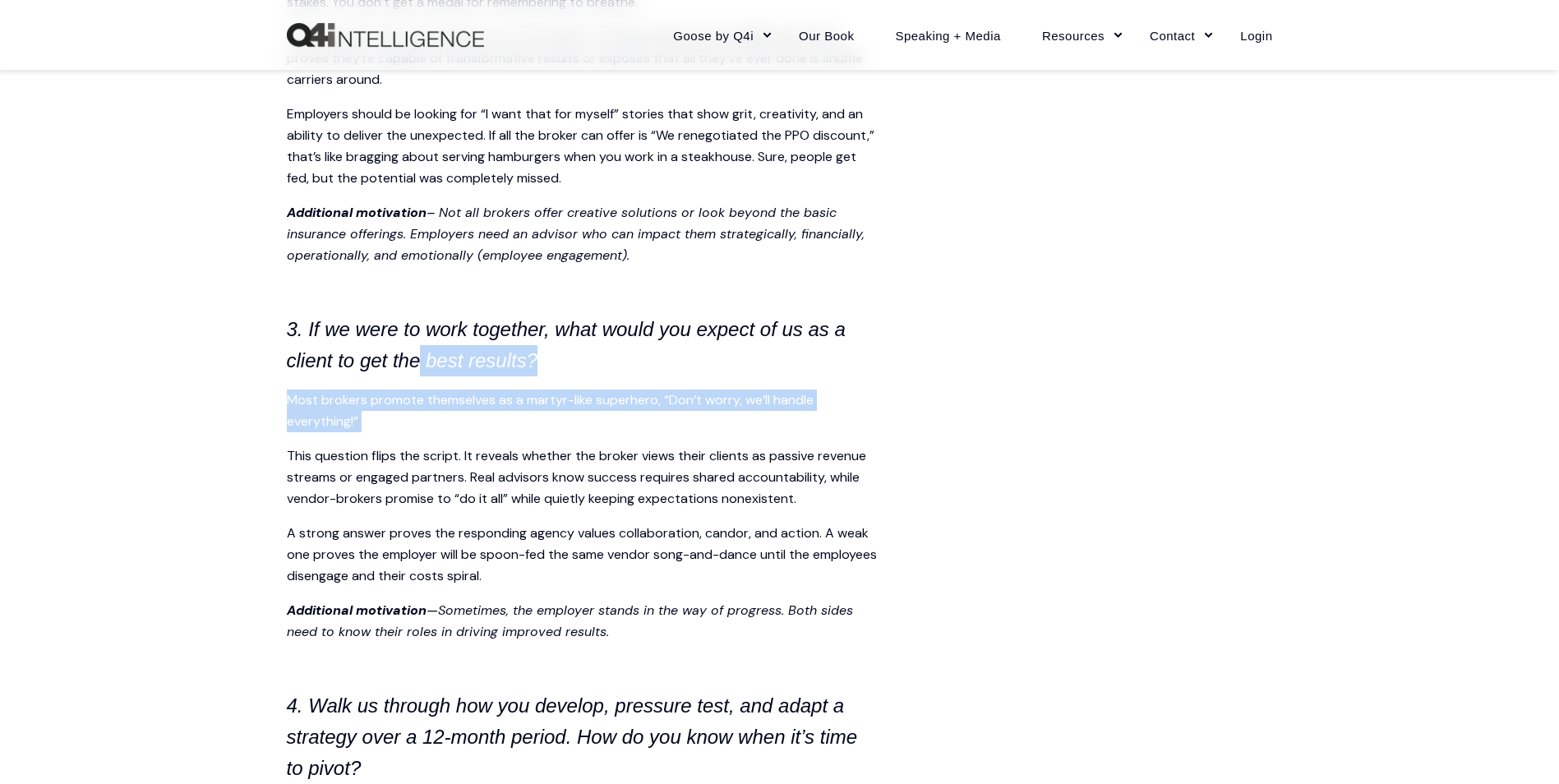
drag, startPoint x: 422, startPoint y: 381, endPoint x: 558, endPoint y: 477, distance: 166.5
click at [558, 477] on span "Summary Traditional RFPs waste time, hide real opportunities, and reduce broker…" at bounding box center [582, 100] width 592 height 3553
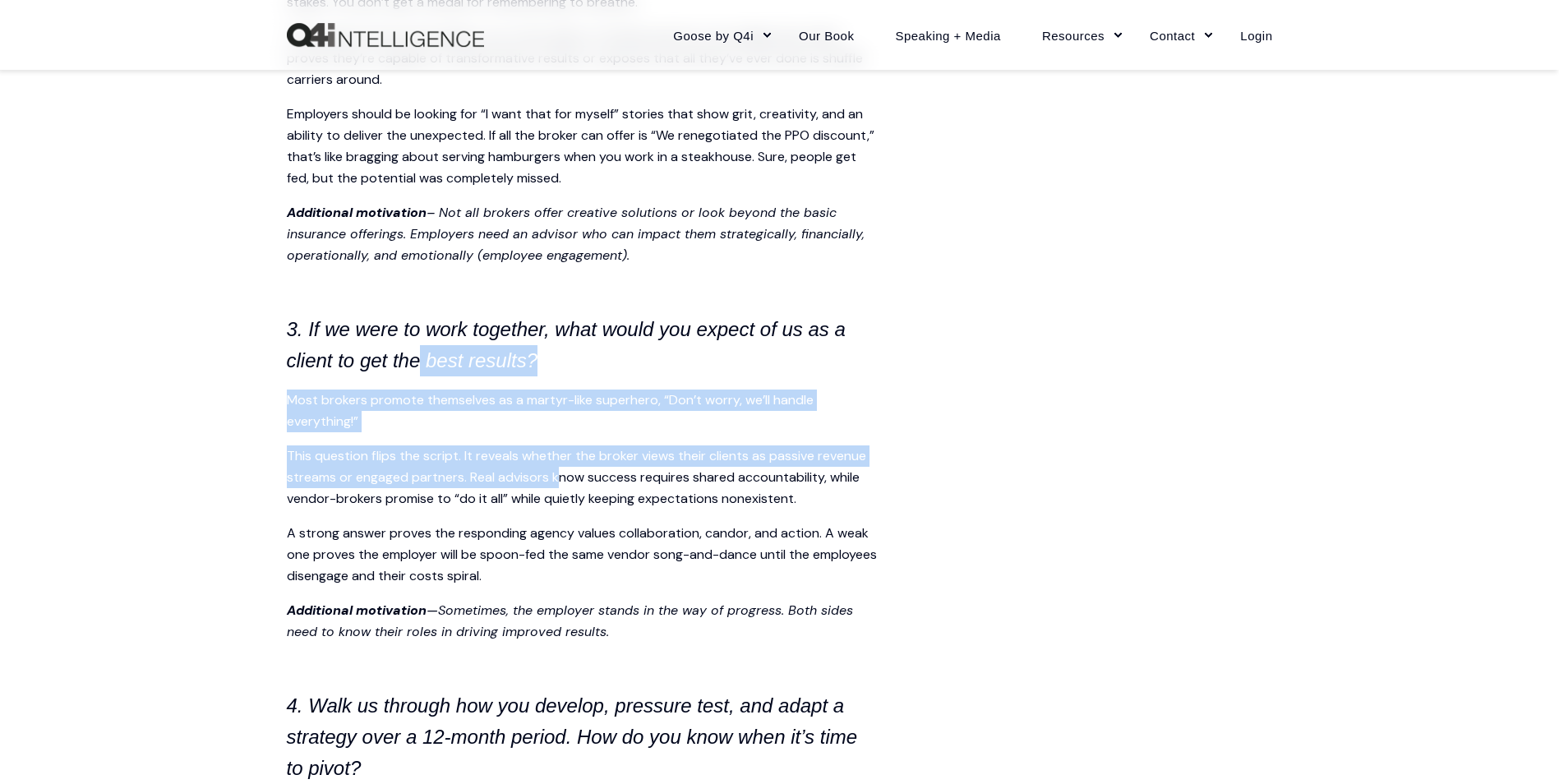
drag, startPoint x: 558, startPoint y: 477, endPoint x: 507, endPoint y: 432, distance: 68.0
click at [441, 432] on p "Most brokers promote themselves as a martyr-like superhero, “Don’t worry, we’ll…" at bounding box center [582, 411] width 592 height 42
click at [613, 361] on h4 "3. If we were to work together, what would you expect of us as a client to get …" at bounding box center [582, 345] width 592 height 62
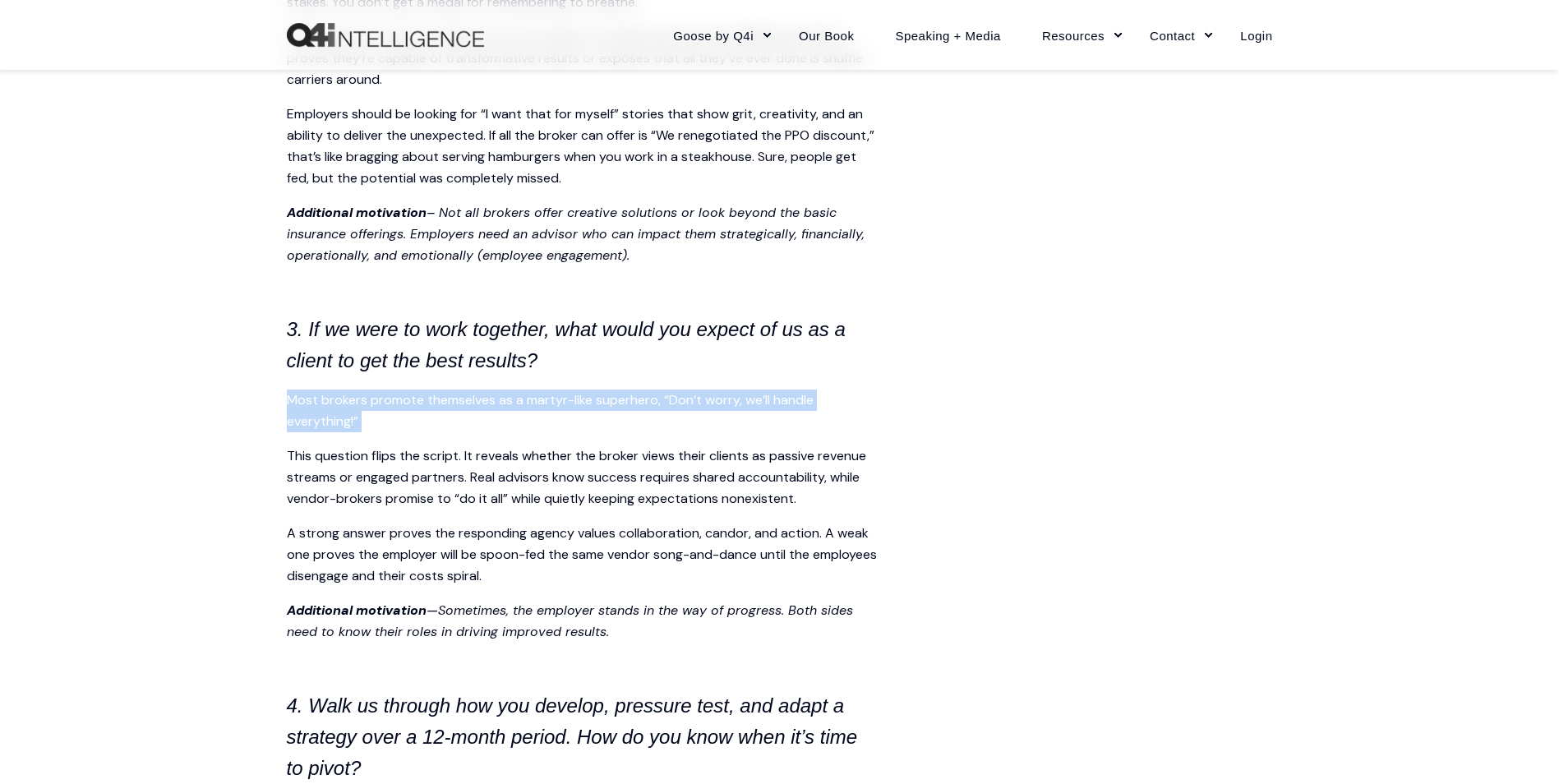
drag, startPoint x: 613, startPoint y: 361, endPoint x: 665, endPoint y: 433, distance: 88.8
click at [665, 433] on span "Summary Traditional RFPs waste time, hide real opportunities, and reduce broker…" at bounding box center [582, 100] width 592 height 3553
click at [665, 432] on p "Most brokers promote themselves as a martyr-like superhero, “Don’t worry, we’ll…" at bounding box center [582, 411] width 592 height 42
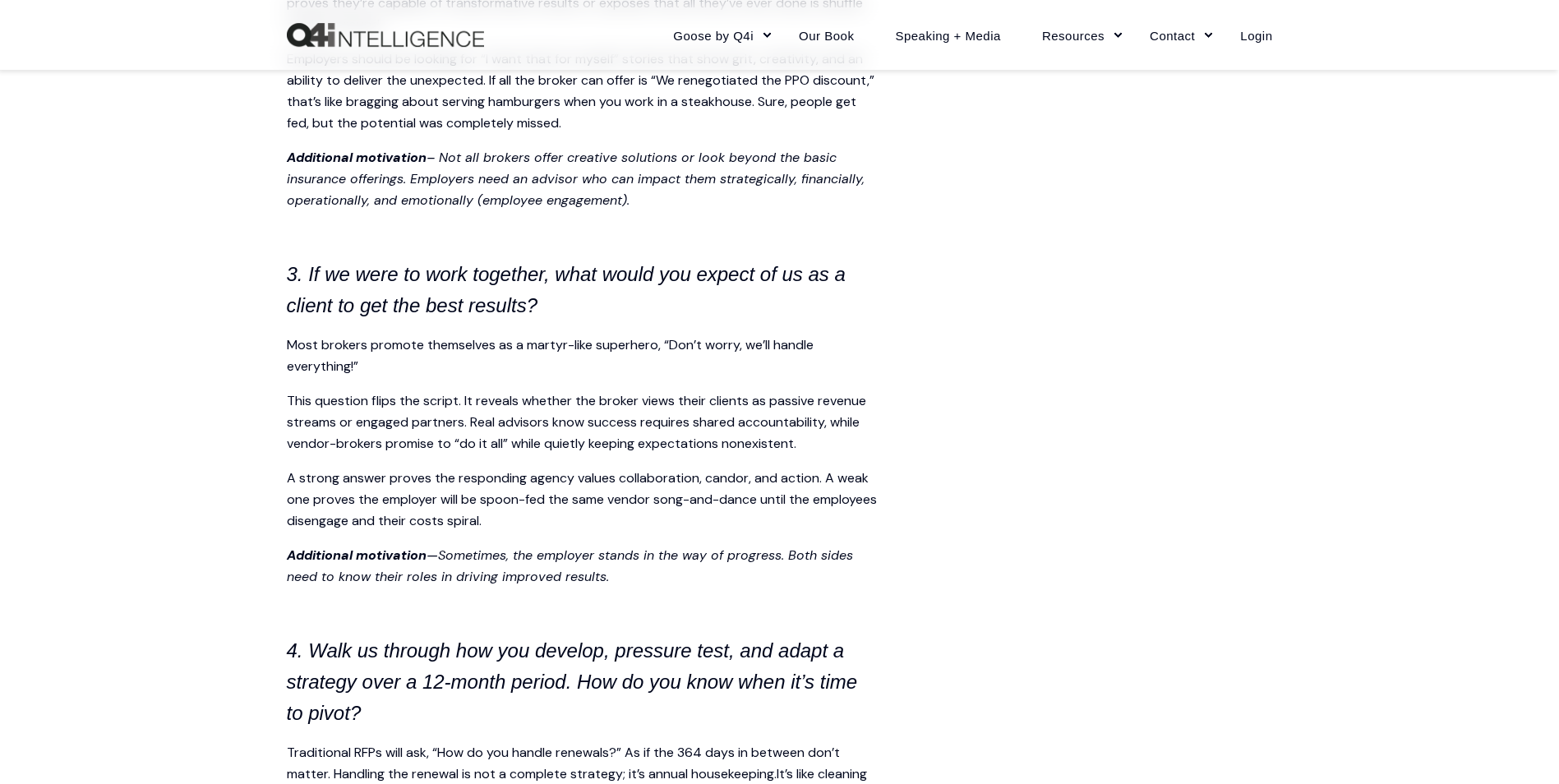
scroll to position [2220, 0]
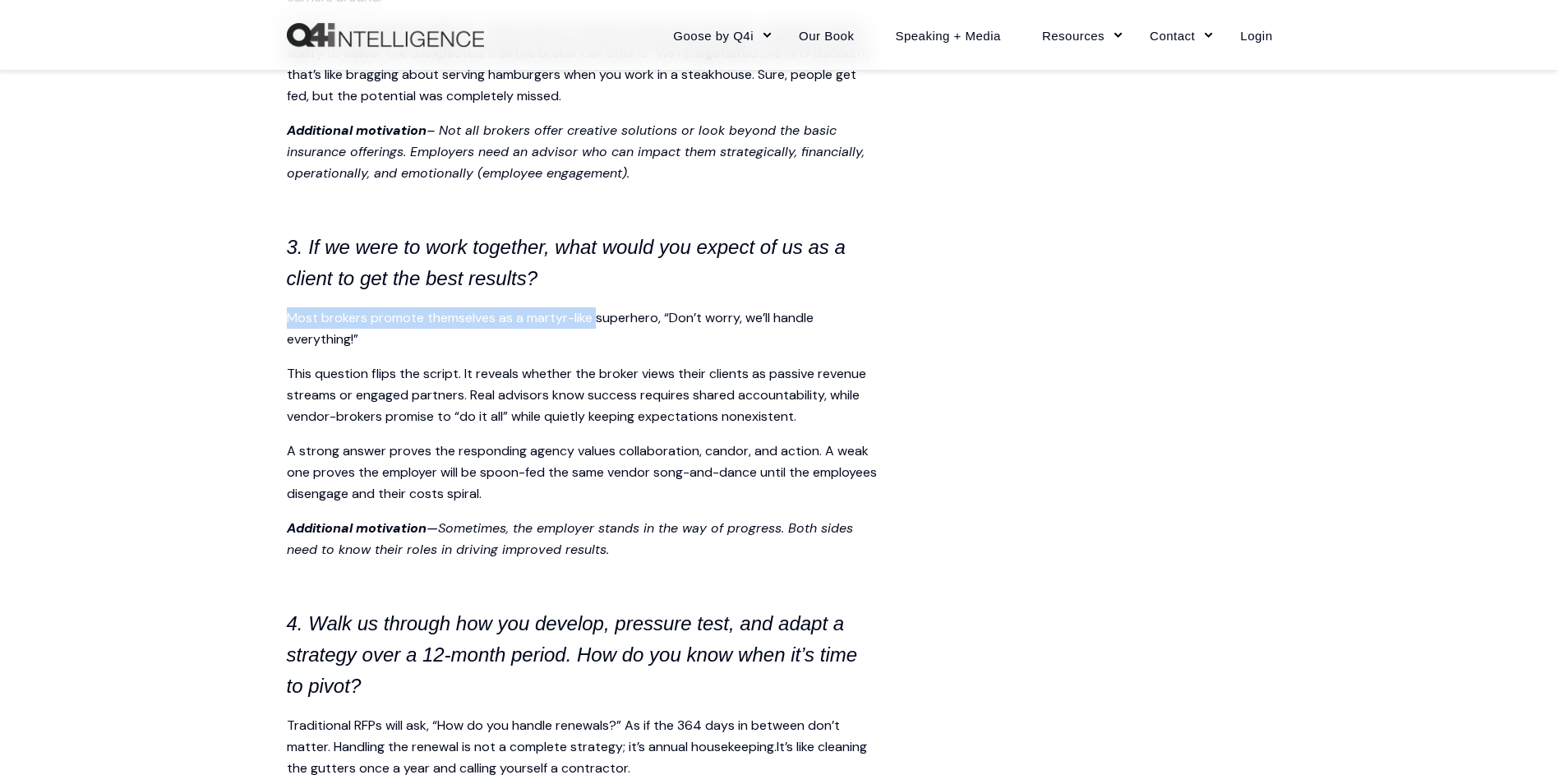
drag, startPoint x: 555, startPoint y: 269, endPoint x: 599, endPoint y: 334, distance: 78.5
click at [599, 334] on span "Summary Traditional RFPs waste time, hide real opportunities, and reduce broker…" at bounding box center [582, 17] width 592 height 3553
drag, startPoint x: 599, startPoint y: 334, endPoint x: 600, endPoint y: 357, distance: 23.0
click at [600, 357] on span "Summary Traditional RFPs waste time, hide real opportunities, and reduce broker…" at bounding box center [582, 17] width 592 height 3553
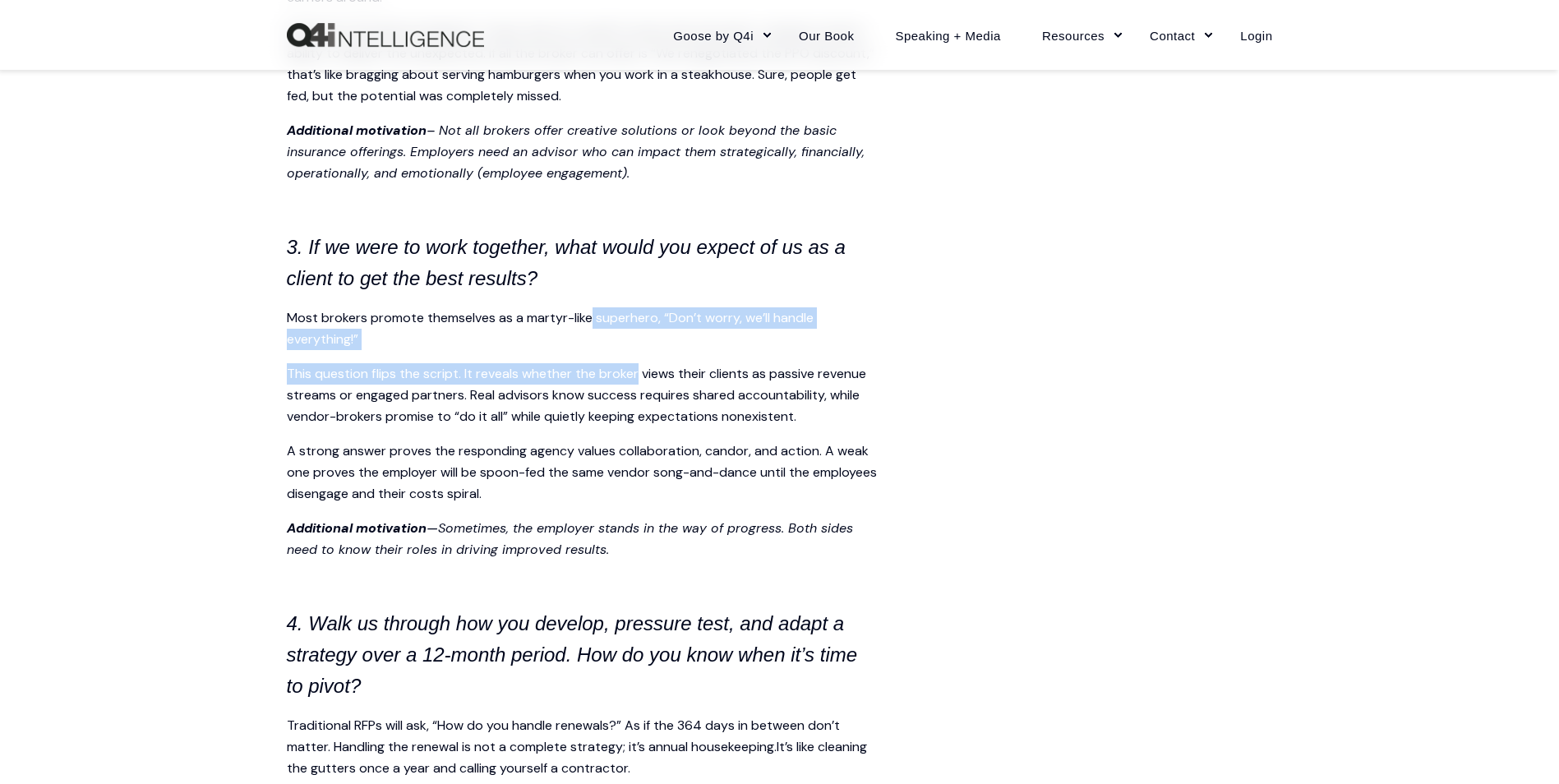
drag, startPoint x: 600, startPoint y: 357, endPoint x: 595, endPoint y: 317, distance: 40.3
click at [595, 317] on span "Summary Traditional RFPs waste time, hide real opportunities, and reduce broker…" at bounding box center [582, 17] width 592 height 3553
drag, startPoint x: 595, startPoint y: 317, endPoint x: 522, endPoint y: 350, distance: 80.1
click at [522, 350] on p "Most brokers promote themselves as a martyr-like superhero, “Don’t worry, we’ll…" at bounding box center [582, 328] width 592 height 42
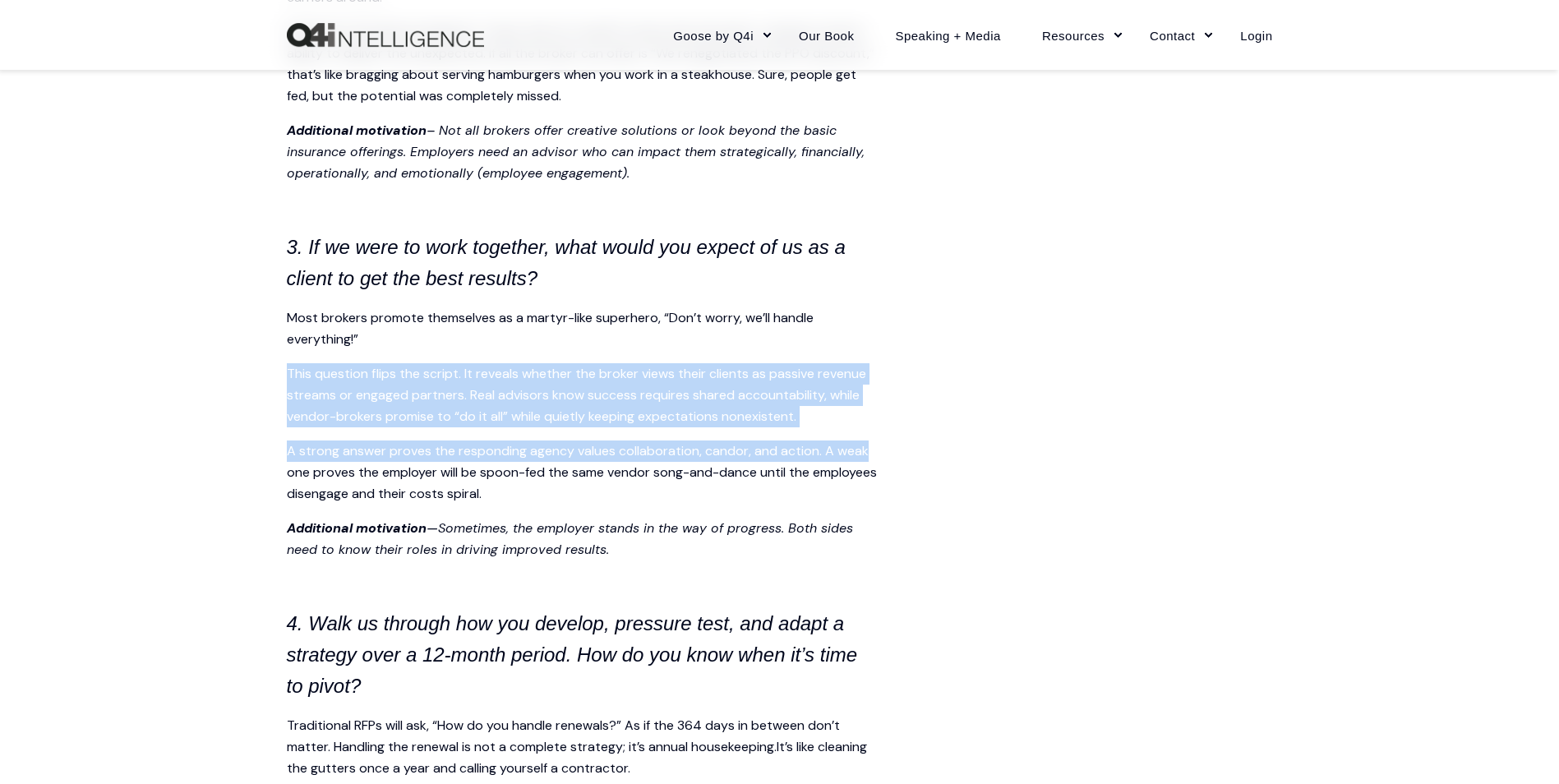
drag, startPoint x: 522, startPoint y: 350, endPoint x: 914, endPoint y: 432, distance: 400.5
click at [914, 432] on main "Share article Share on LinkedIn Share on X Share on Facebook Copy and share the…" at bounding box center [780, 88] width 987 height 3721
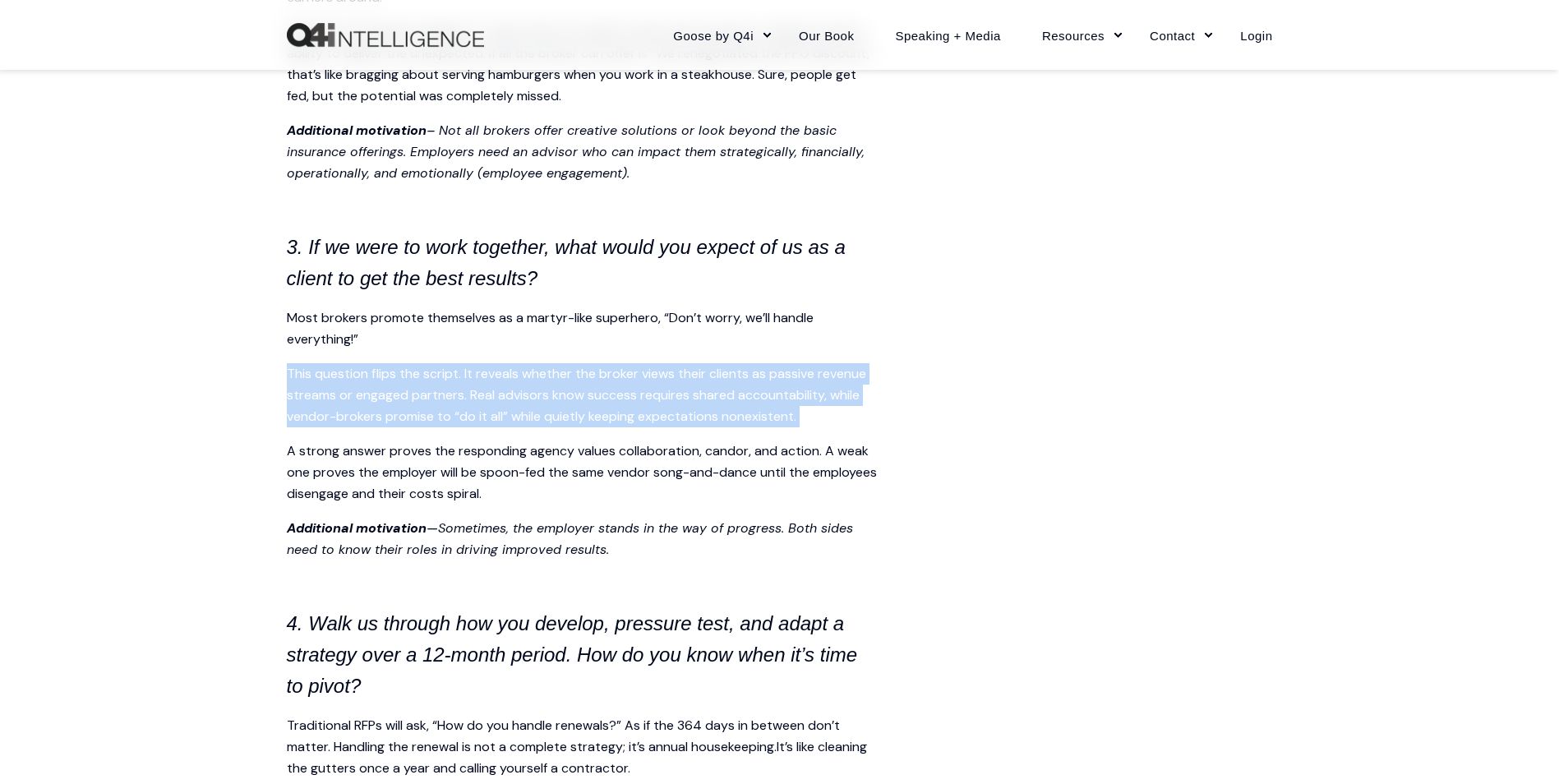
click at [912, 427] on main "Share article Share on LinkedIn Share on X Share on Facebook Copy and share the…" at bounding box center [780, 88] width 987 height 3721
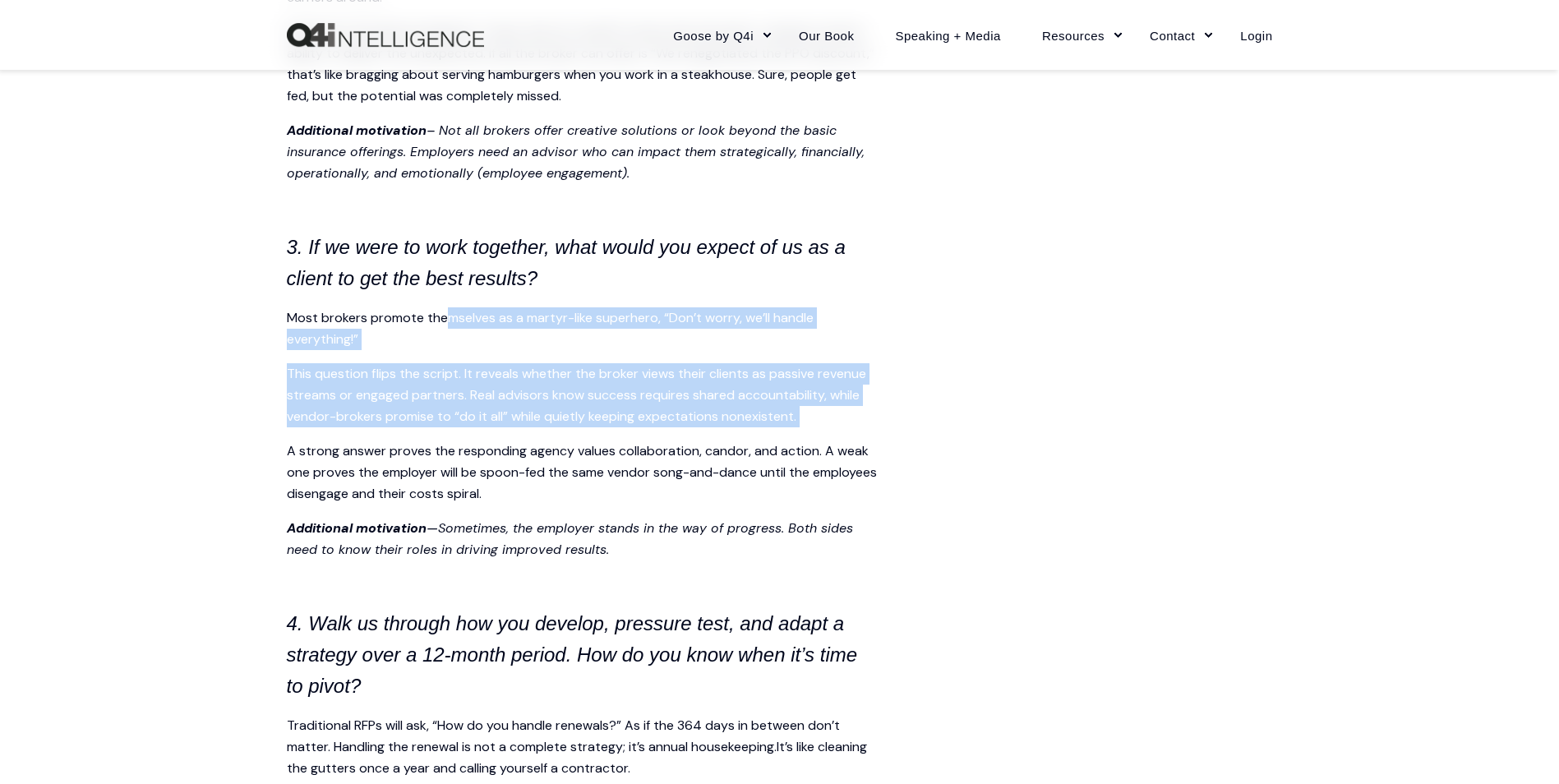
drag, startPoint x: 877, startPoint y: 427, endPoint x: 444, endPoint y: 307, distance: 449.3
click at [444, 307] on span "Summary Traditional RFPs waste time, hide real opportunities, and reduce broker…" at bounding box center [582, 17] width 592 height 3553
drag, startPoint x: 444, startPoint y: 307, endPoint x: 491, endPoint y: 350, distance: 63.7
click at [491, 350] on p "Most brokers promote themselves as a martyr-like superhero, “Don’t worry, we’ll…" at bounding box center [582, 328] width 592 height 42
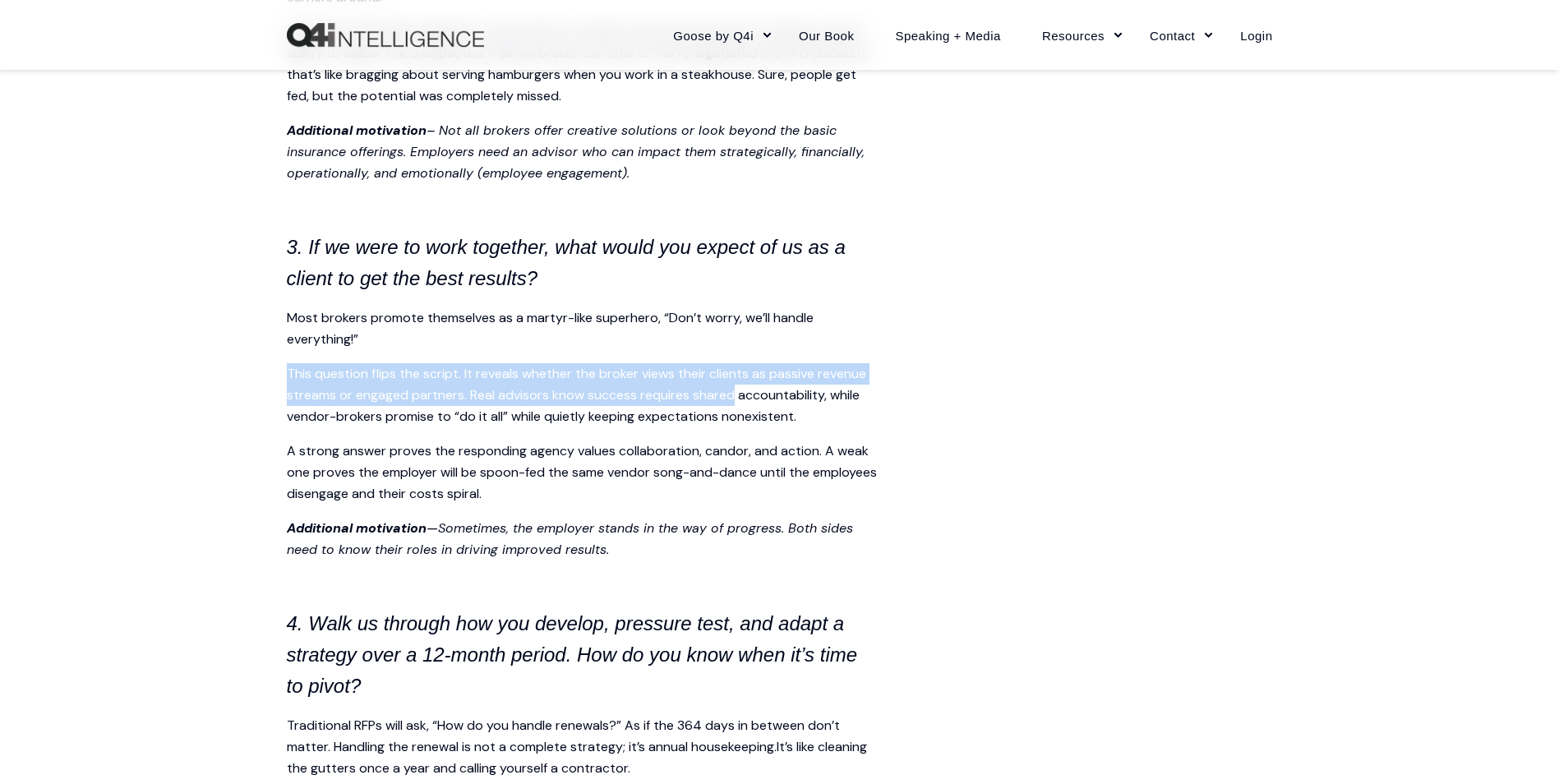
drag, startPoint x: 732, startPoint y: 406, endPoint x: 857, endPoint y: 426, distance: 126.6
click at [857, 426] on span "Summary Traditional RFPs waste time, hide real opportunities, and reduce broker…" at bounding box center [582, 17] width 592 height 3553
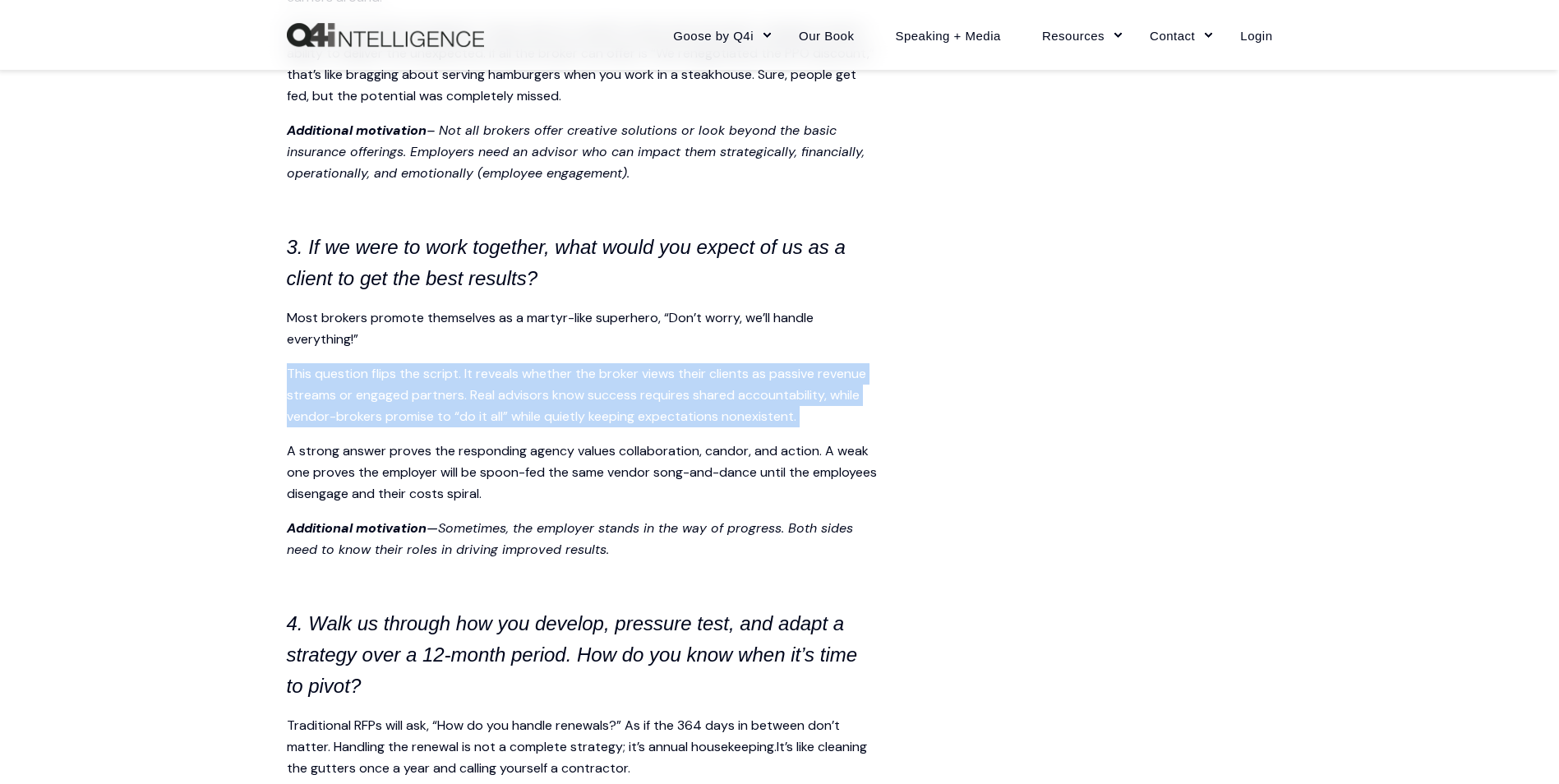
drag, startPoint x: 857, startPoint y: 426, endPoint x: 842, endPoint y: 424, distance: 15.1
click at [844, 425] on p "This question flips the script. It reveals whether the broker views their clien…" at bounding box center [582, 395] width 592 height 64
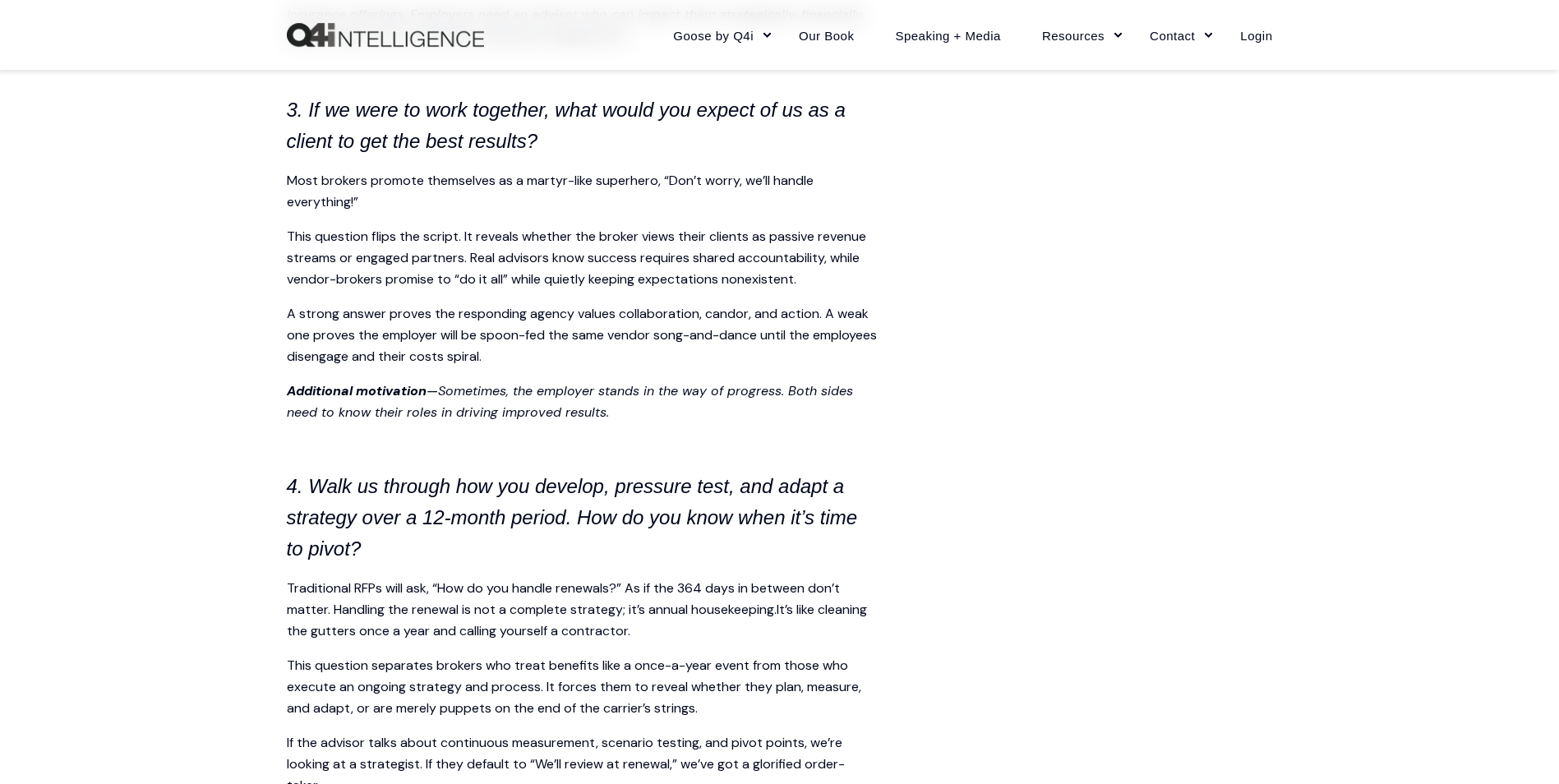
scroll to position [2384, 0]
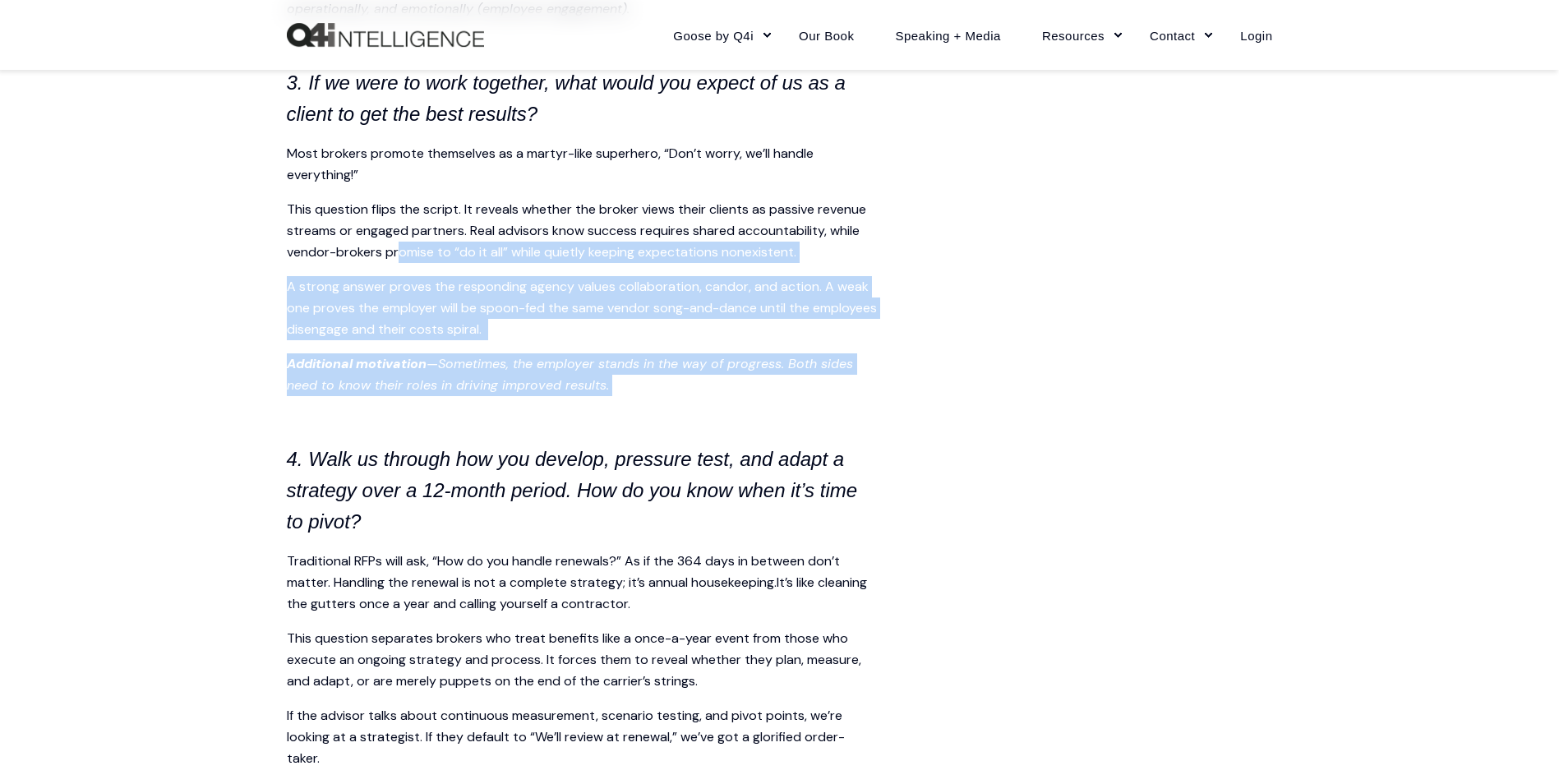
drag, startPoint x: 399, startPoint y: 268, endPoint x: 692, endPoint y: 392, distance: 318.2
click at [690, 392] on p "Additional motivation —Sometimes, the employer stands in the way of progress. B…" at bounding box center [582, 374] width 592 height 42
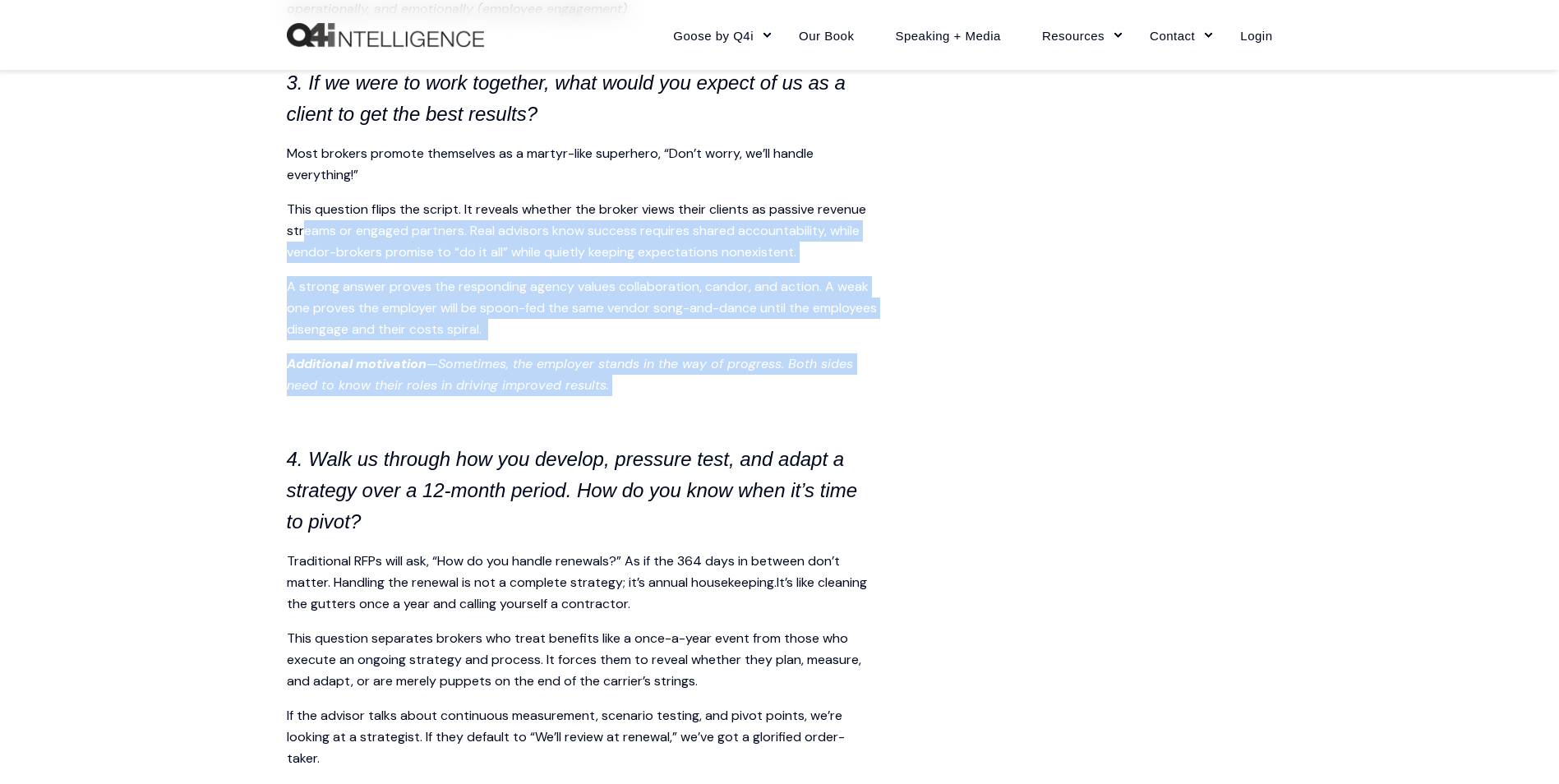
drag, startPoint x: 658, startPoint y: 396, endPoint x: 301, endPoint y: 232, distance: 392.9
drag, startPoint x: 301, startPoint y: 232, endPoint x: 263, endPoint y: 294, distance: 72.7
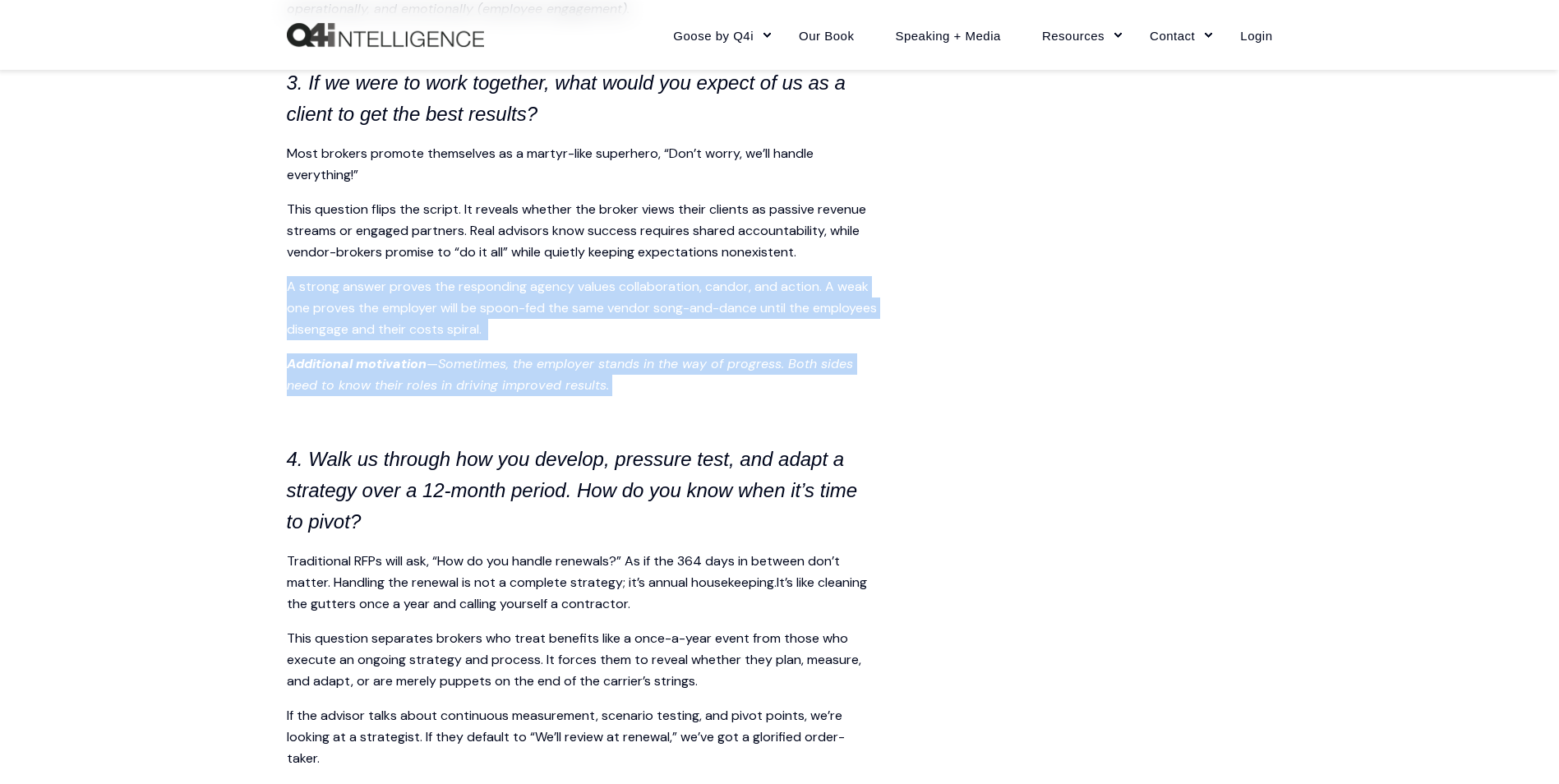
drag, startPoint x: 397, startPoint y: 322, endPoint x: 790, endPoint y: 396, distance: 399.9
click at [790, 396] on p "Additional motivation —Sometimes, the employer stands in the way of progress. B…" at bounding box center [582, 374] width 592 height 42
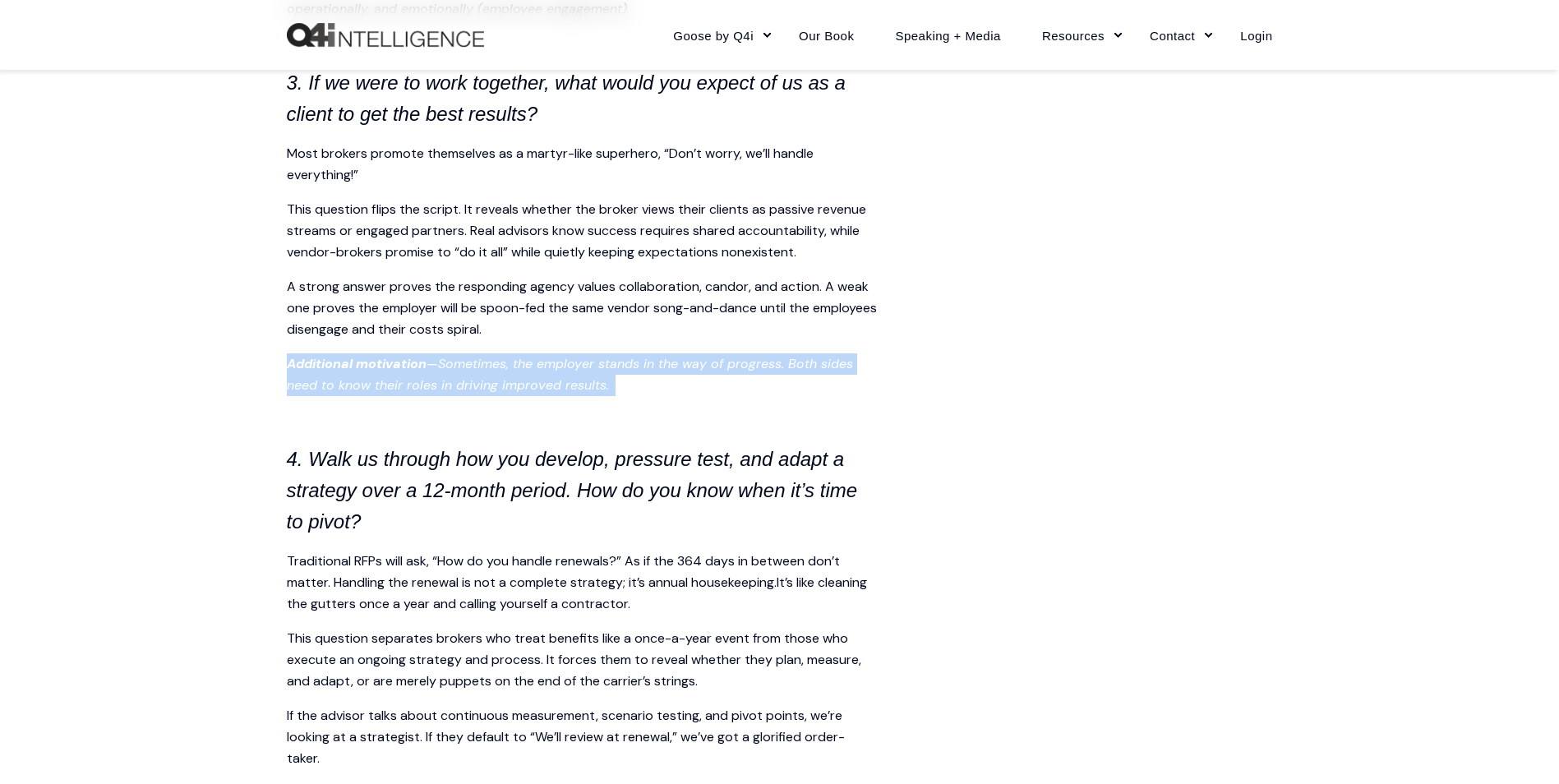
drag, startPoint x: 790, startPoint y: 396, endPoint x: 719, endPoint y: 339, distance: 91.0
drag, startPoint x: 719, startPoint y: 339, endPoint x: 652, endPoint y: 339, distance: 67.0
click at [652, 339] on p "A strong answer proves the responding agency values collaboration, candor, and …" at bounding box center [582, 307] width 592 height 64
drag, startPoint x: 652, startPoint y: 339, endPoint x: 727, endPoint y: 397, distance: 94.8
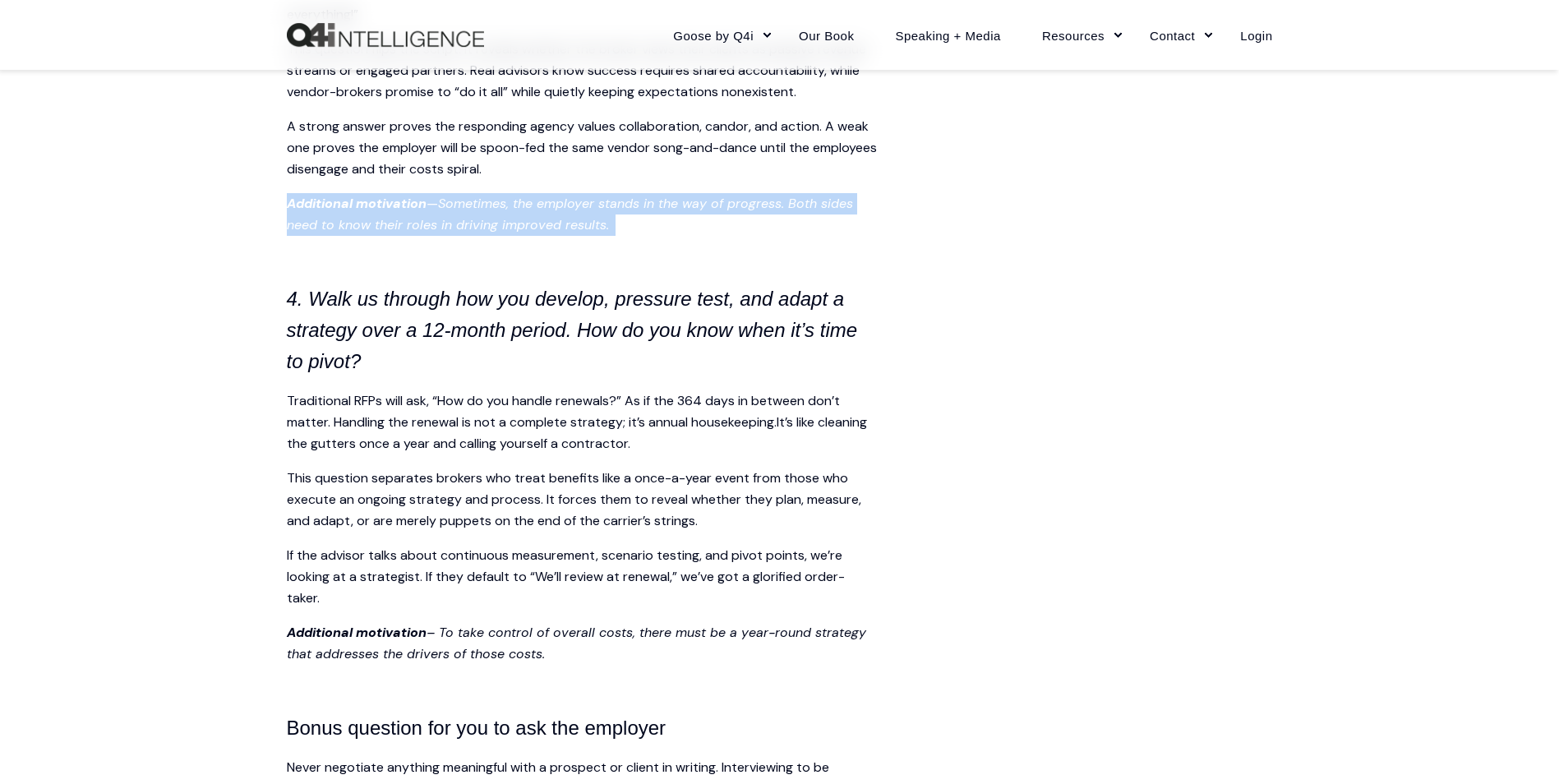
scroll to position [2548, 0]
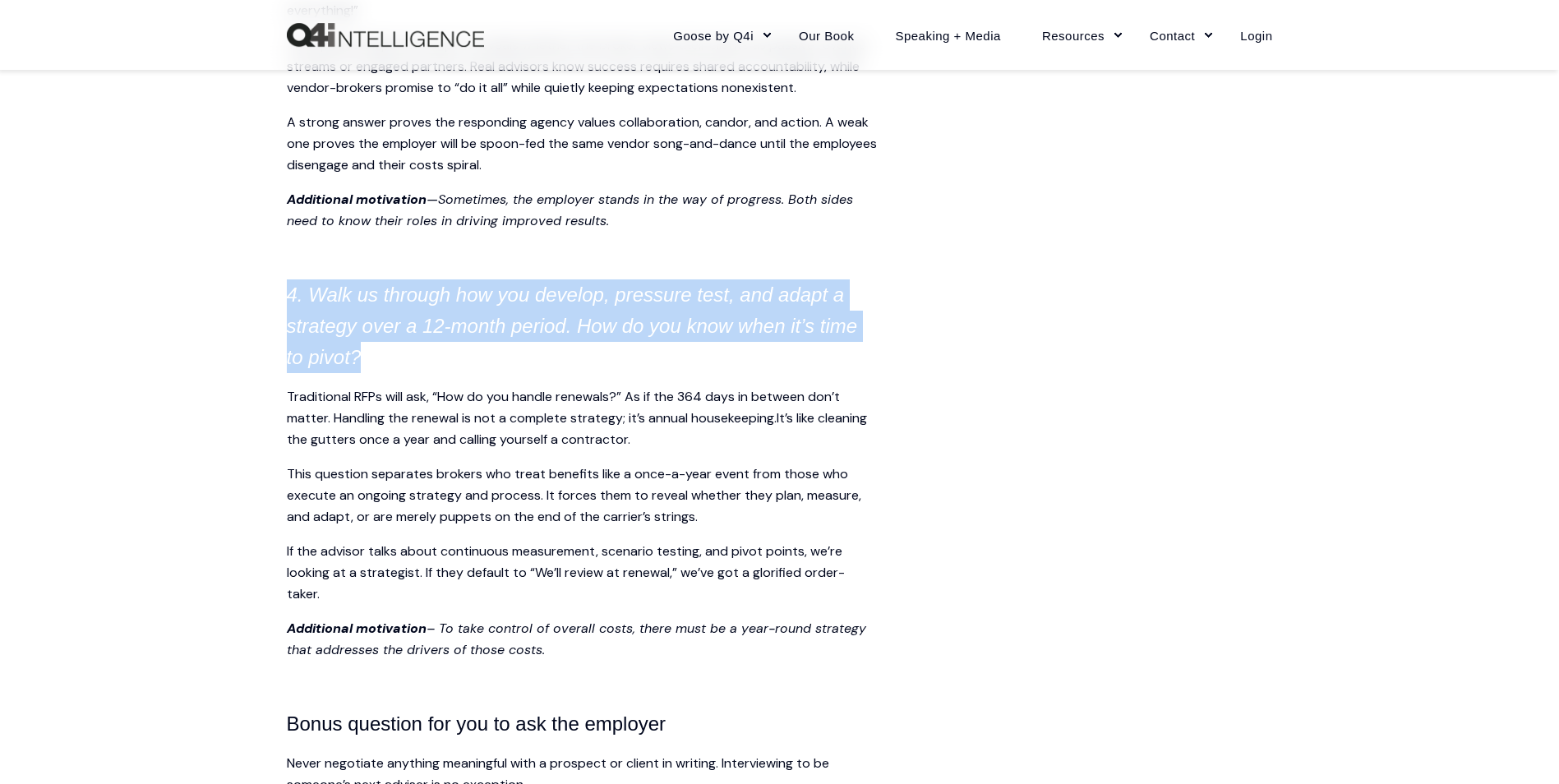
drag, startPoint x: 482, startPoint y: 263, endPoint x: 892, endPoint y: 370, distance: 423.7
drag, startPoint x: 797, startPoint y: 357, endPoint x: 560, endPoint y: 263, distance: 255.0
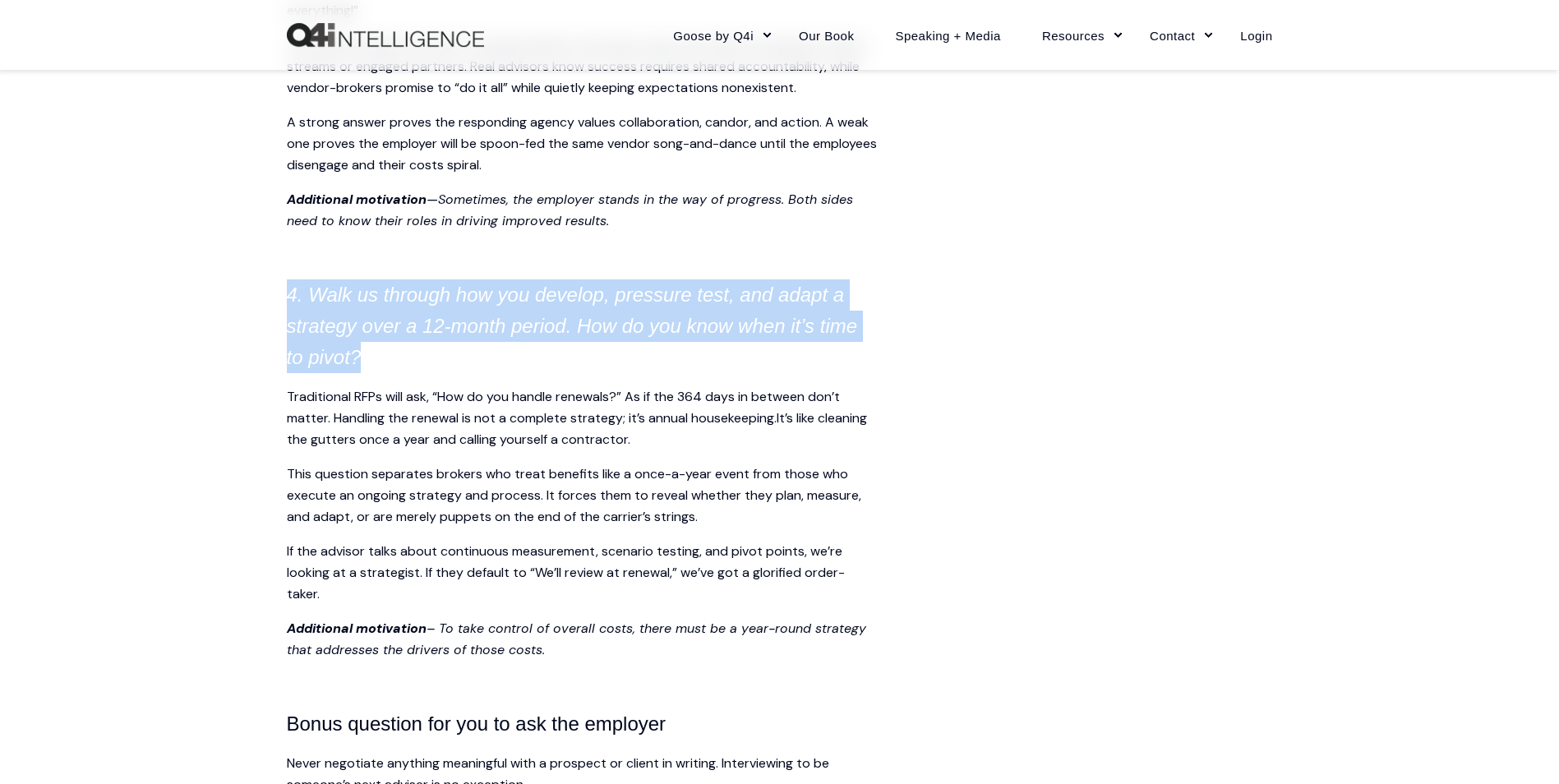
drag, startPoint x: 560, startPoint y: 263, endPoint x: 441, endPoint y: 293, distance: 122.7
click at [449, 302] on icon "4. Walk us through how you develop, pressure test, and adapt a strategy over a …" at bounding box center [572, 326] width 572 height 85
drag, startPoint x: 436, startPoint y: 286, endPoint x: 565, endPoint y: 363, distance: 150.2
click at [565, 363] on h4 "4. Walk us through how you develop, pressure test, and adapt a strategy over a …" at bounding box center [582, 326] width 592 height 93
click at [406, 357] on h4 "4. Walk us through how you develop, pressure test, and adapt a strategy over a …" at bounding box center [582, 326] width 592 height 93
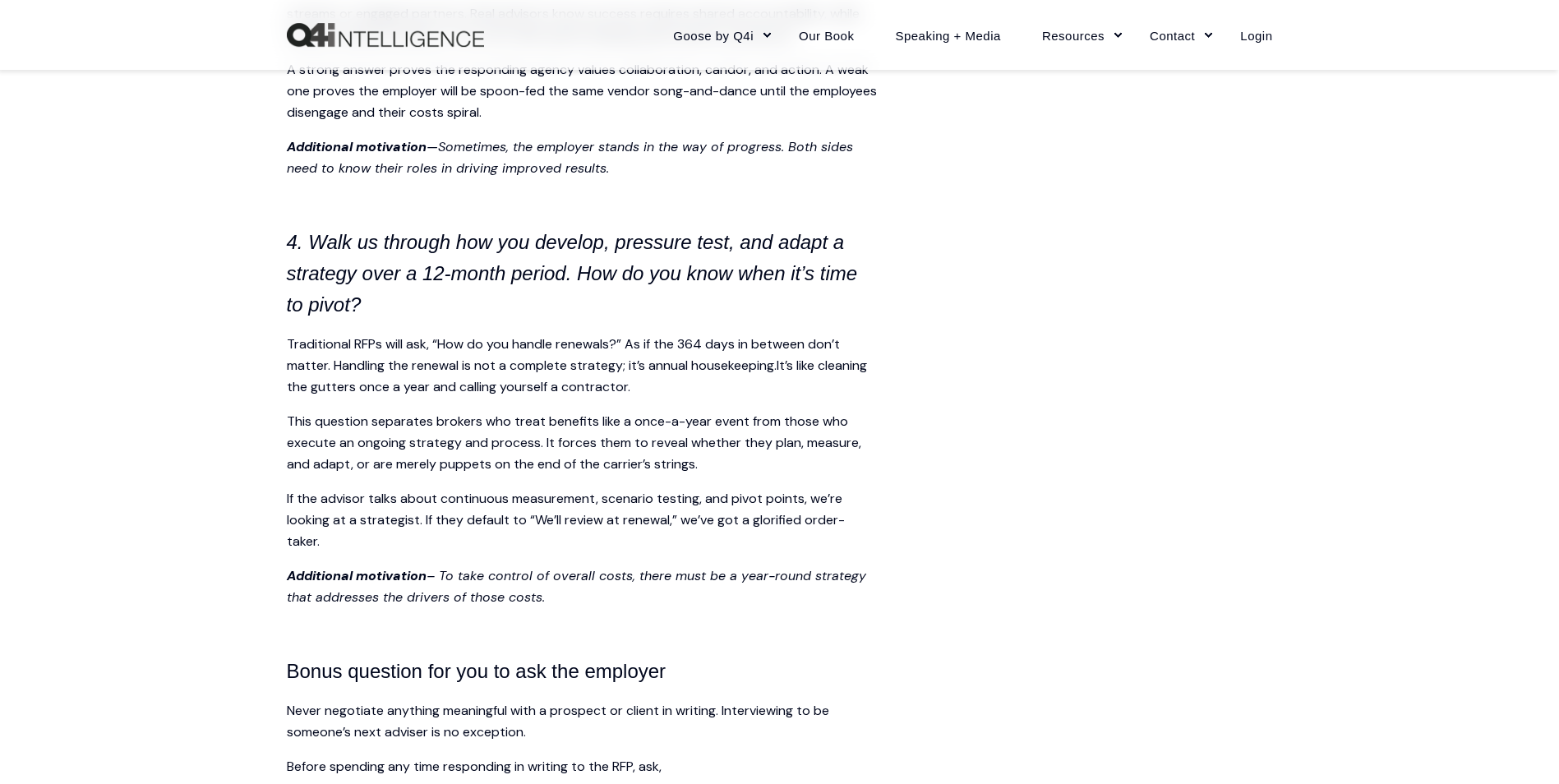
scroll to position [2630, 0]
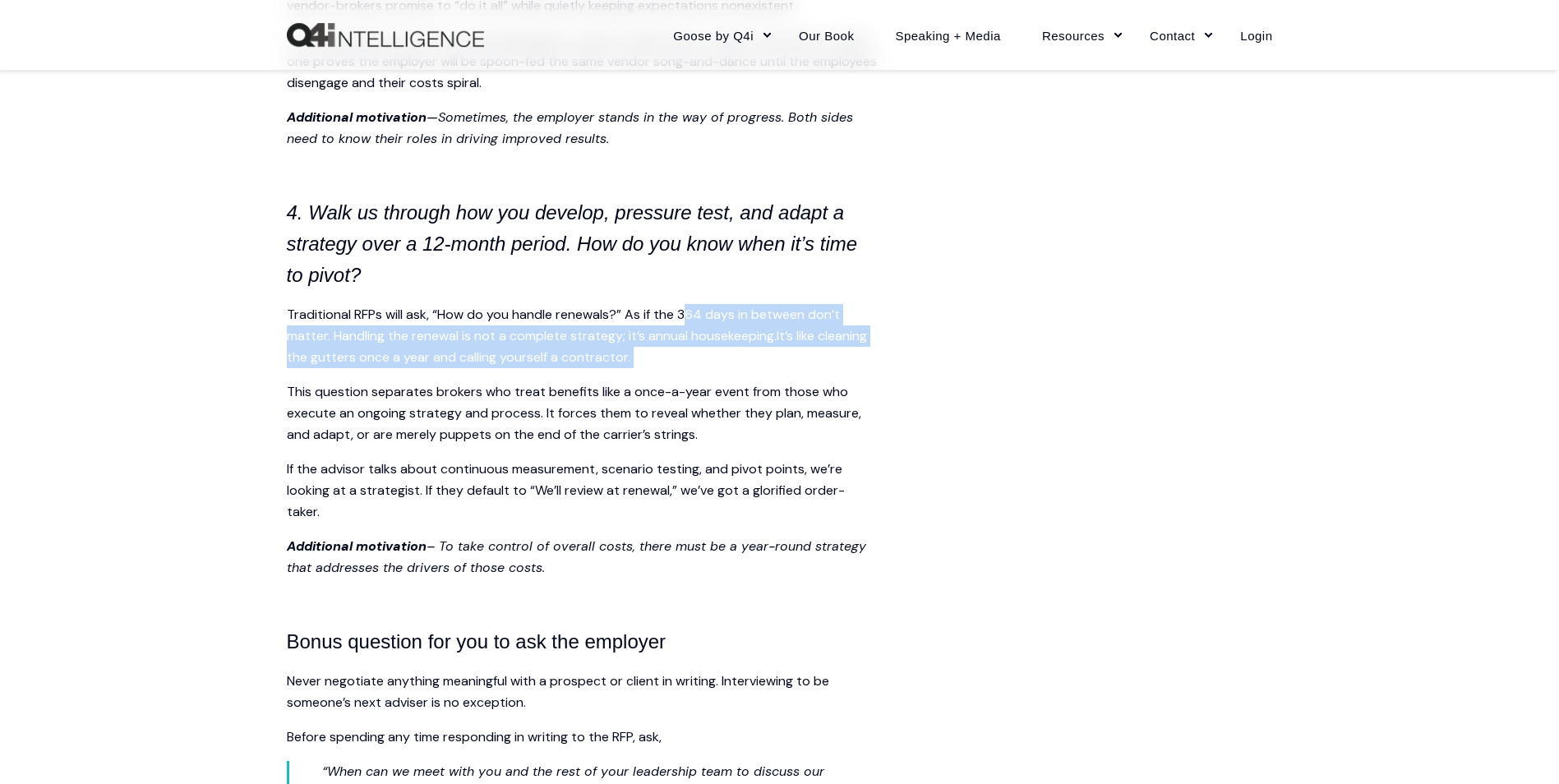
drag, startPoint x: 692, startPoint y: 307, endPoint x: 743, endPoint y: 372, distance: 82.6
drag, startPoint x: 743, startPoint y: 372, endPoint x: 686, endPoint y: 369, distance: 57.1
click at [686, 368] on p "Traditional RFPs will ask, “How do you handle renewals?” As if the 364 days in …" at bounding box center [582, 336] width 592 height 64
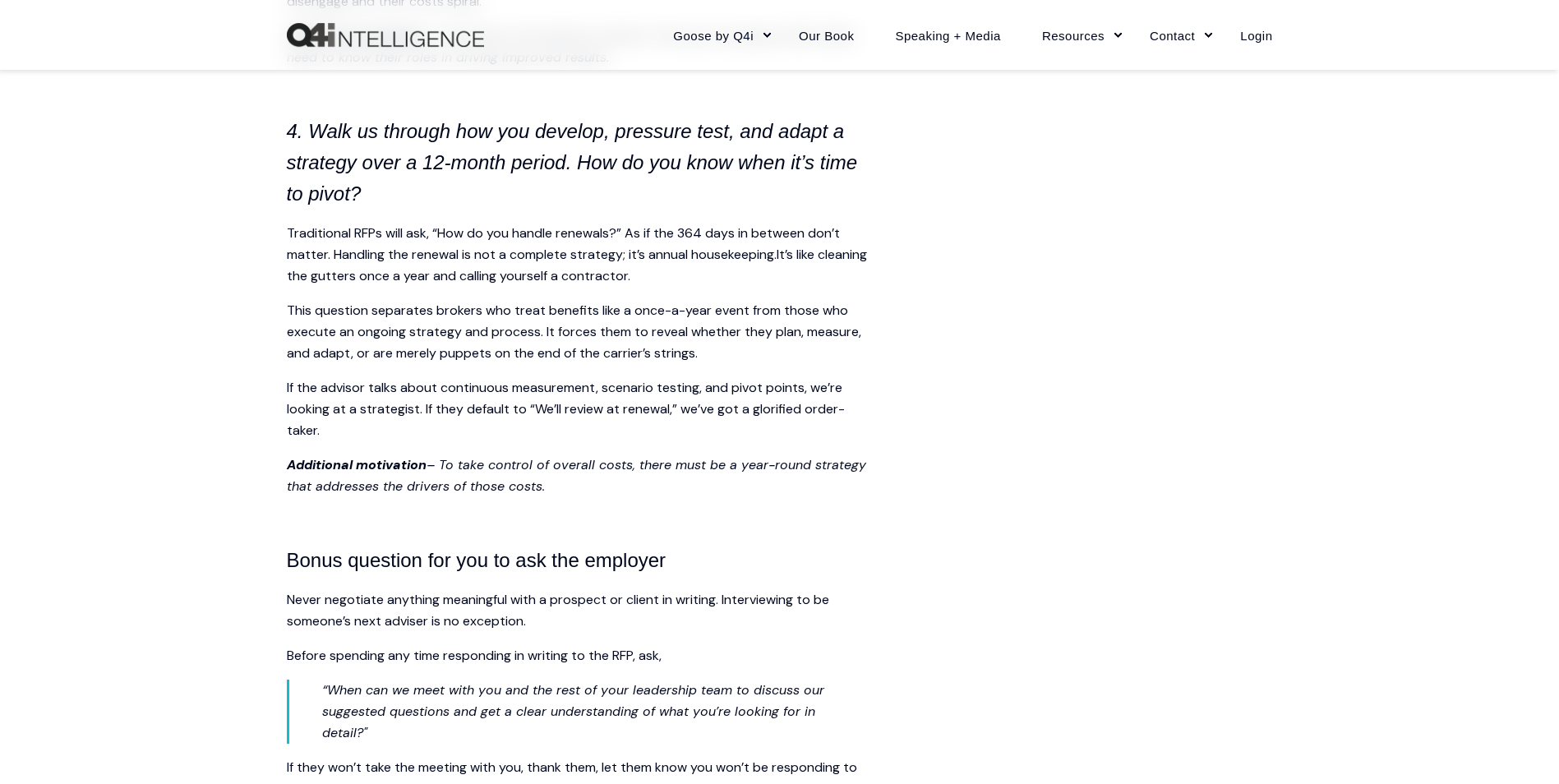
scroll to position [2712, 0]
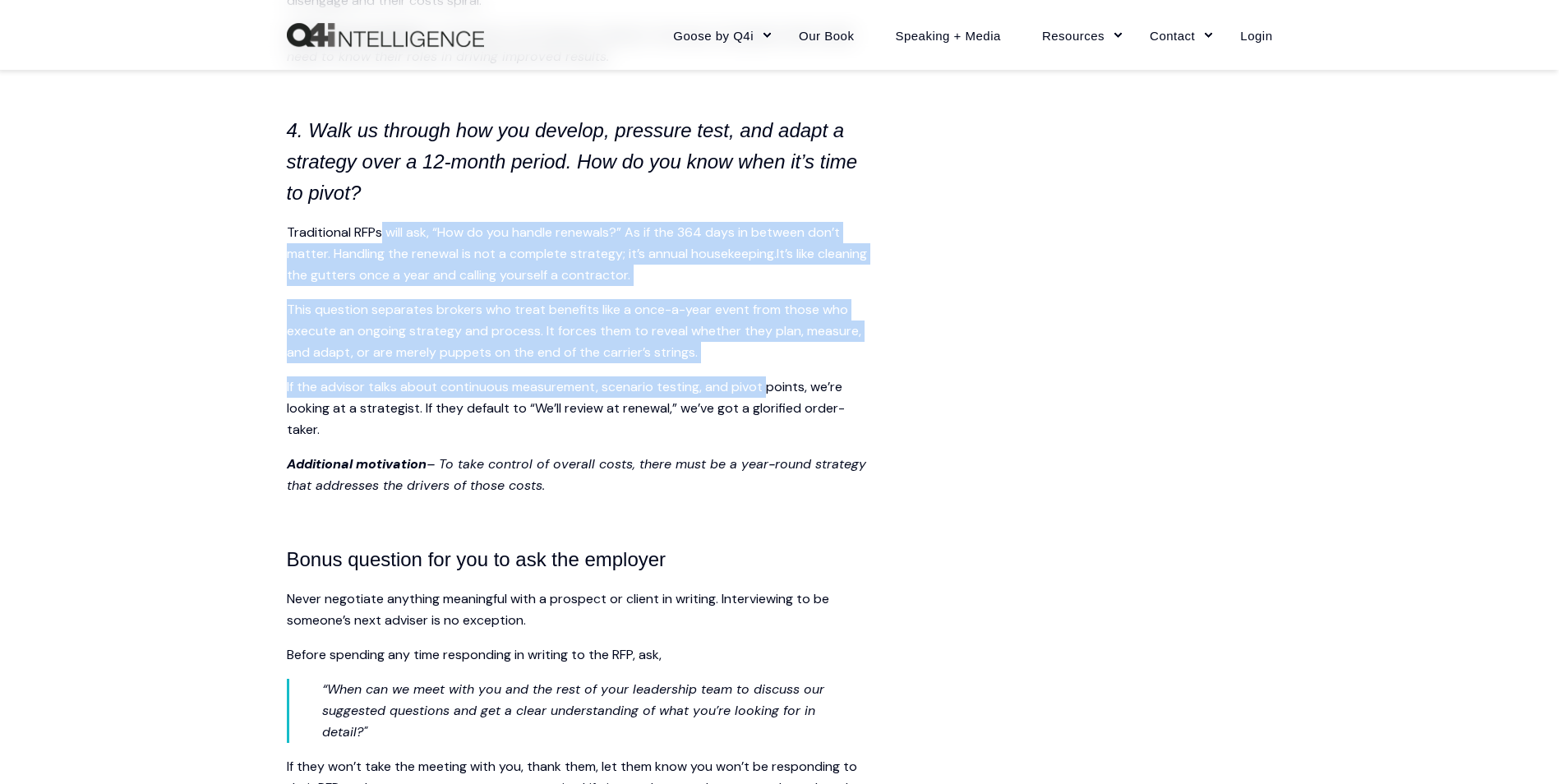
drag, startPoint x: 384, startPoint y: 240, endPoint x: 768, endPoint y: 387, distance: 411.2
drag, startPoint x: 768, startPoint y: 387, endPoint x: 408, endPoint y: 318, distance: 366.6
click at [412, 320] on span "This question separates brokers who treat benefits like a once-a-year event fro…" at bounding box center [574, 331] width 575 height 60
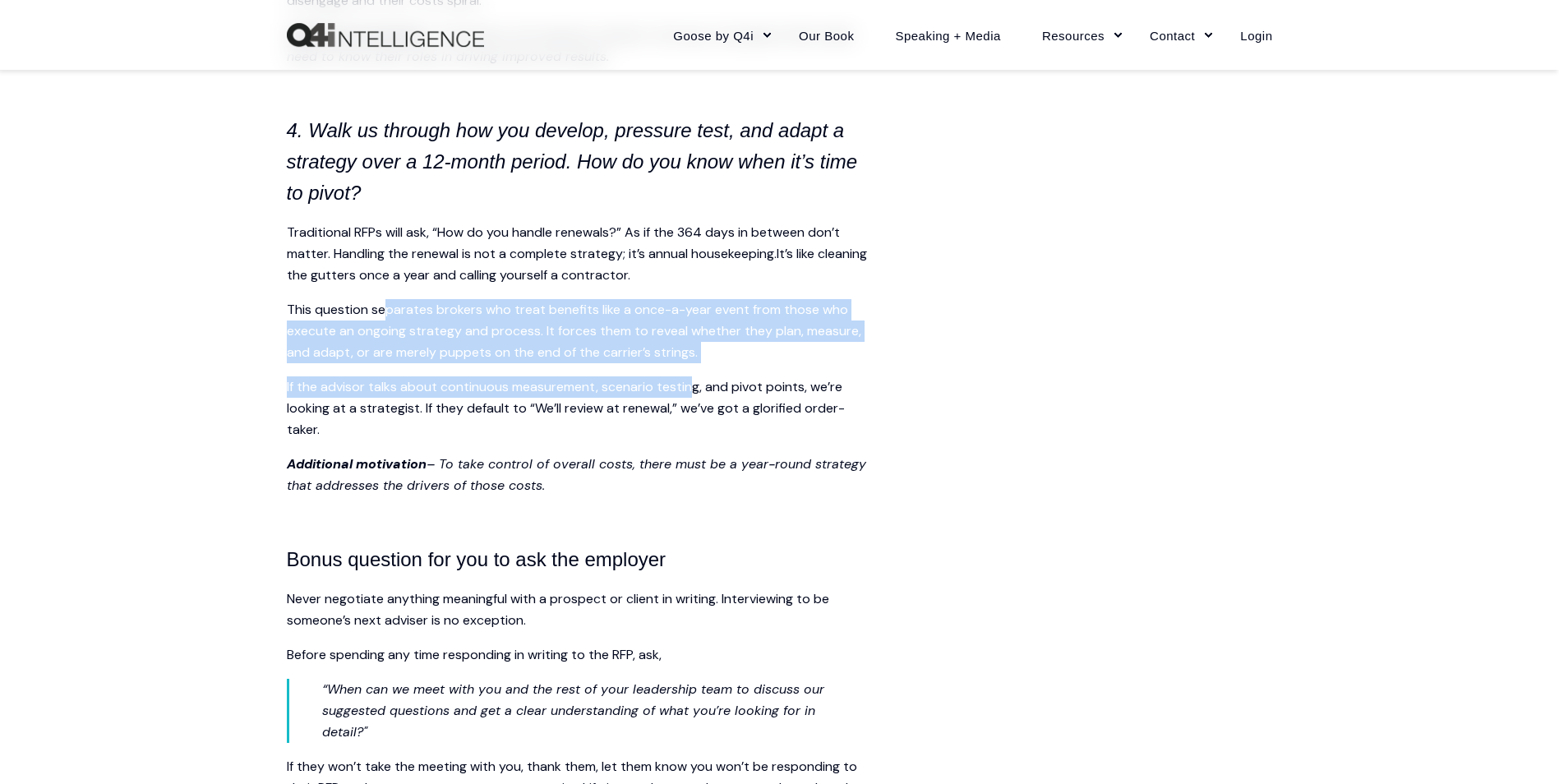
drag
click at [395, 313] on span "This question separates brokers who treat benefits like a once-a-year event fro…" at bounding box center [574, 331] width 575 height 60
click at [603, 382] on p "If the advisor talks about continuous measurement, scenario testing, and pivot …" at bounding box center [582, 408] width 592 height 64
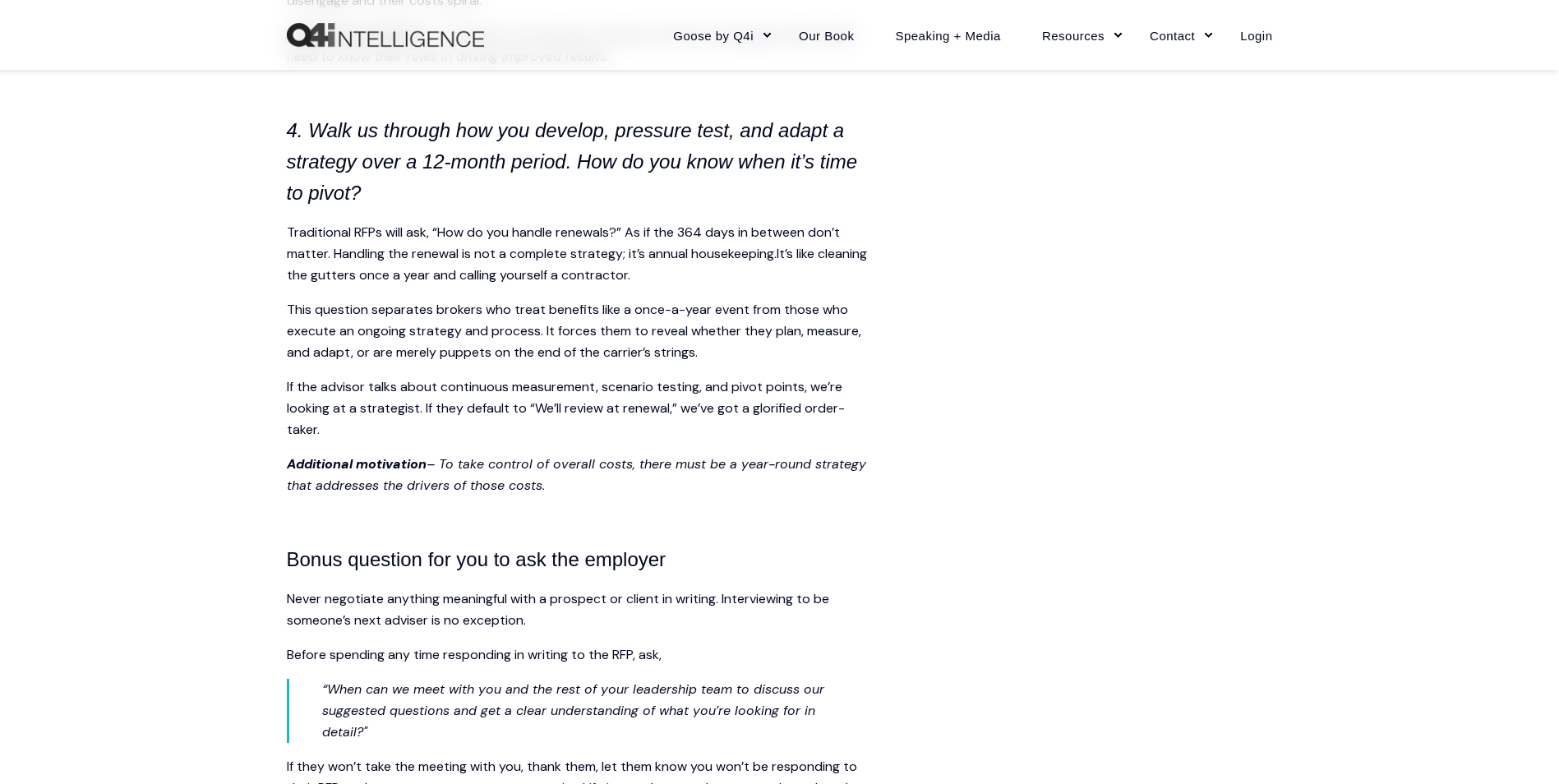
click at [639, 441] on p "If the advisor talks about continuous measurement, scenario testing, and pivot …" at bounding box center [582, 408] width 592 height 64
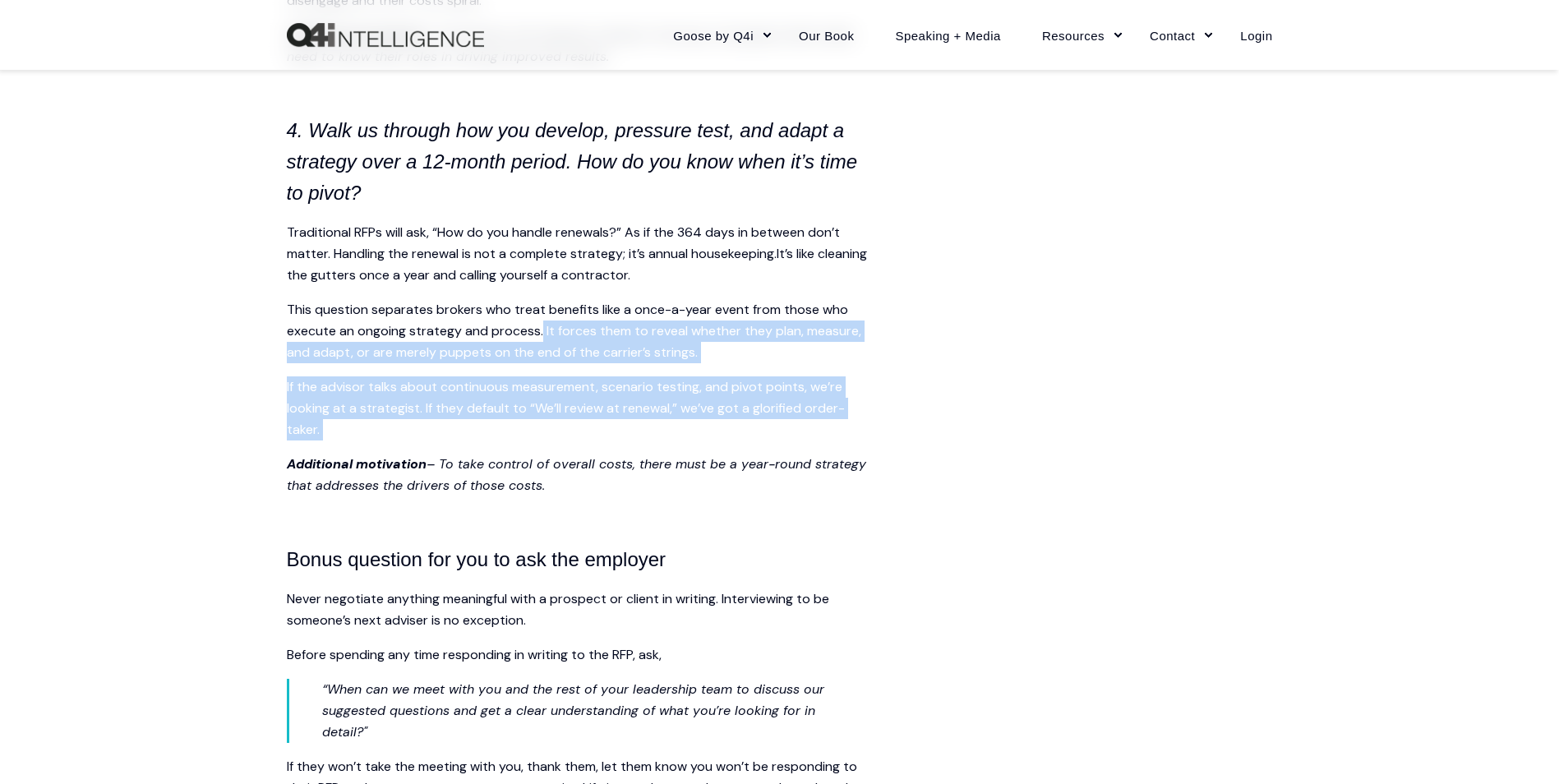
click at [447, 351] on span "This question separates brokers who treat benefits like a once-a-year event fro…" at bounding box center [574, 331] width 575 height 60
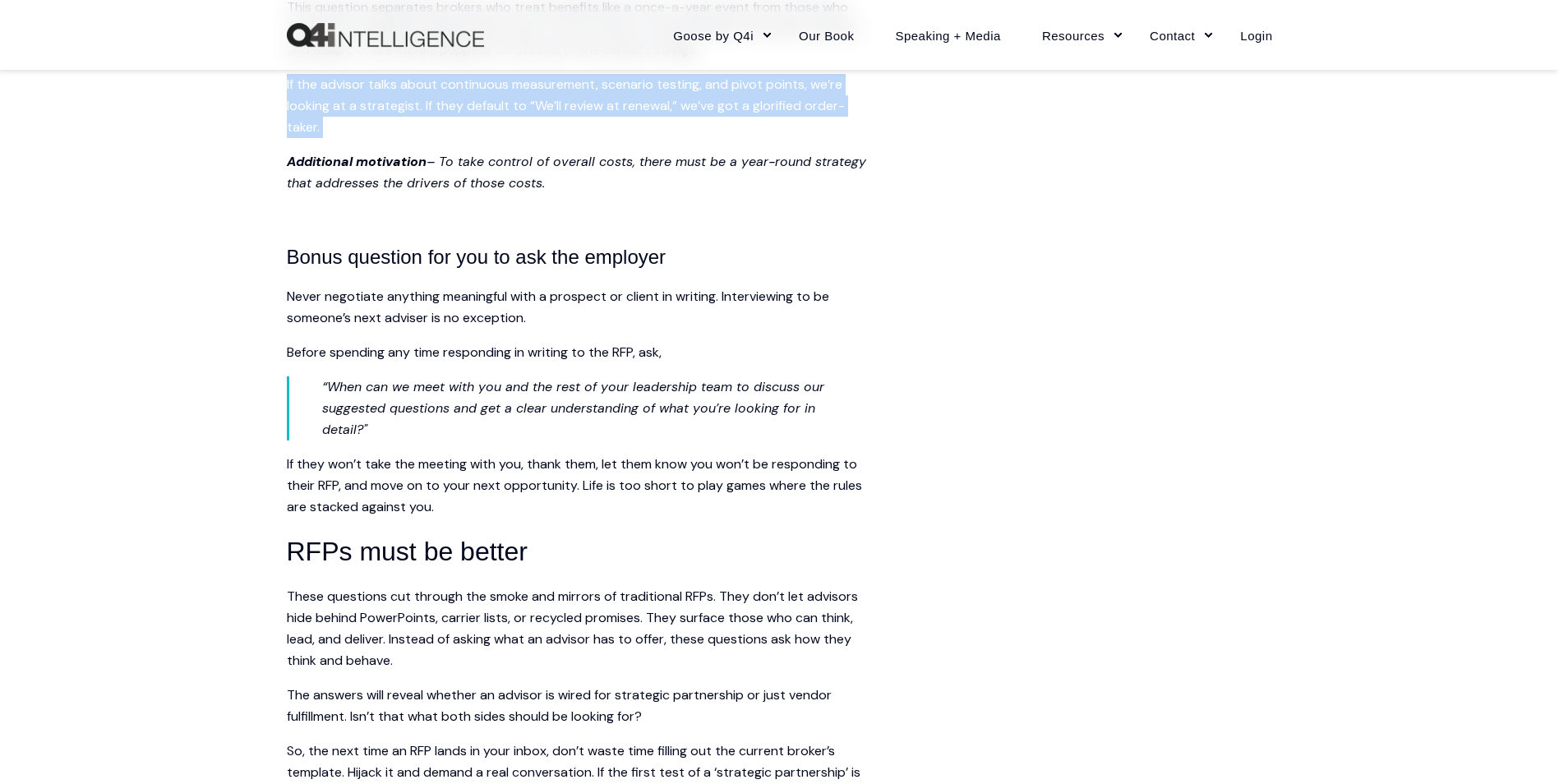
scroll to position [3041, 0]
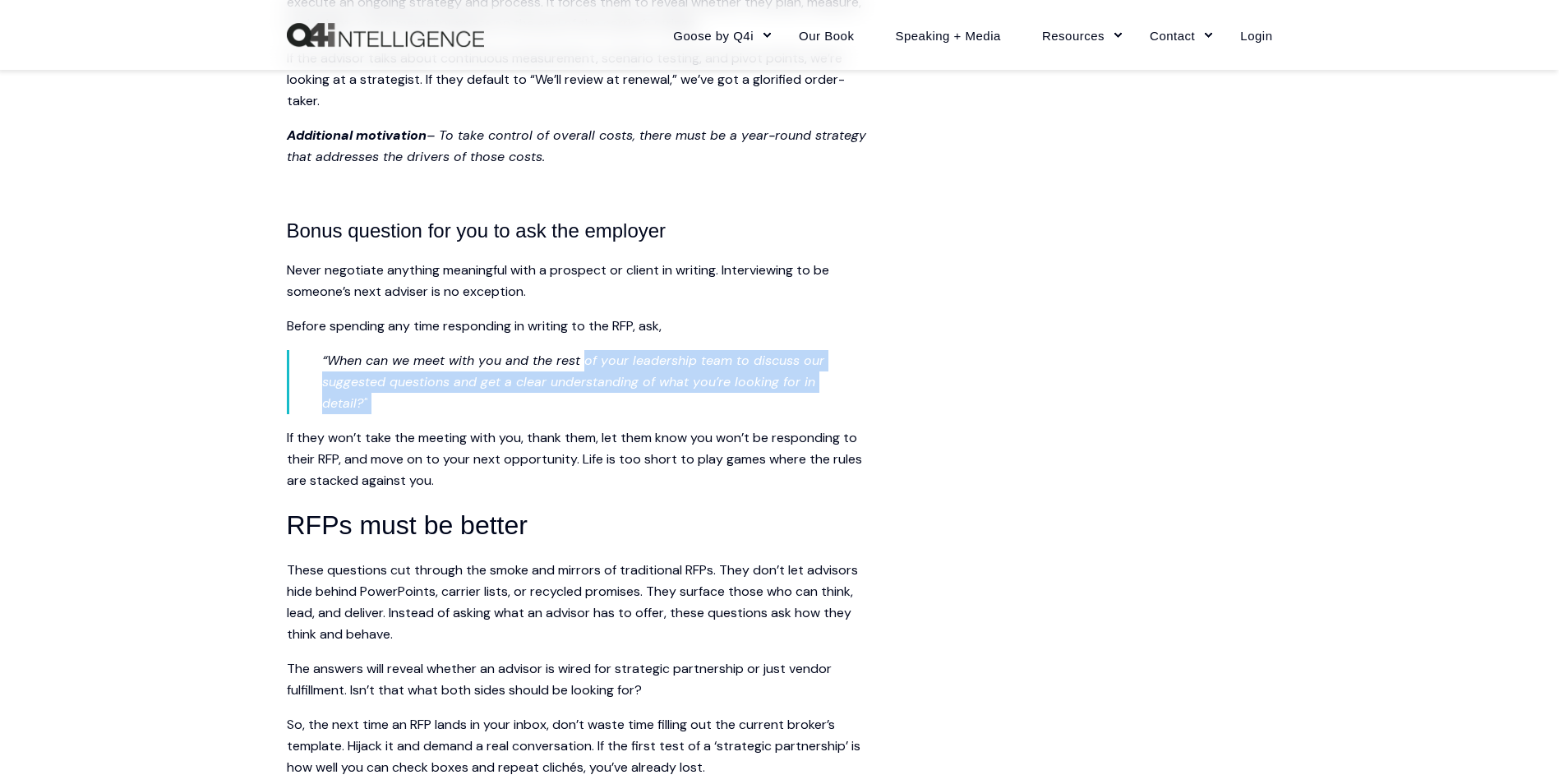
click at [666, 403] on p "“When can we meet with you and the rest of your leadership team to discuss our …" at bounding box center [584, 382] width 523 height 64
click at [757, 327] on p "Before spending any time responding in writing to the RFP, ask," at bounding box center [582, 327] width 592 height 22
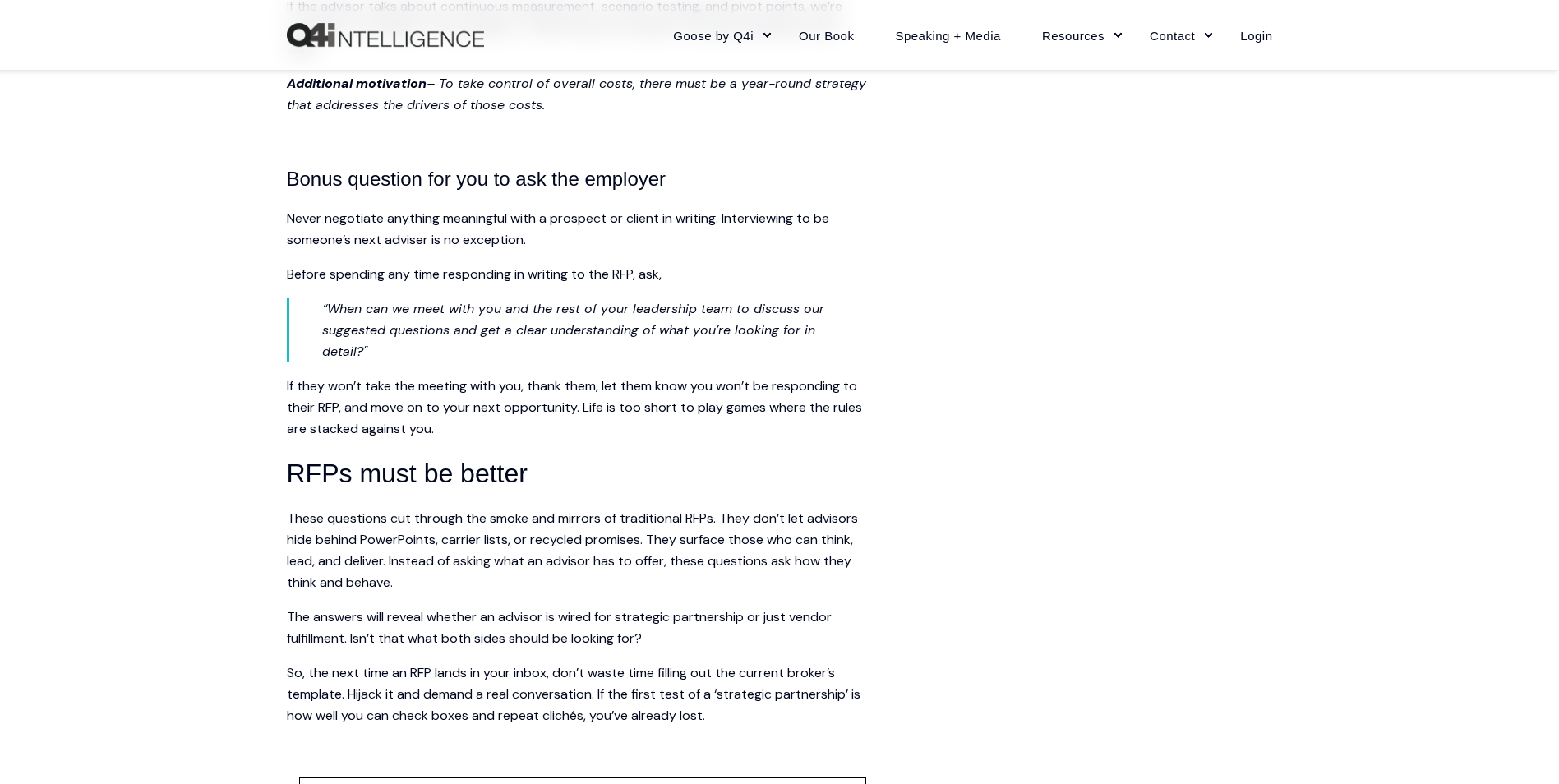
scroll to position [3452, 0]
